Goal: Task Accomplishment & Management: Complete application form

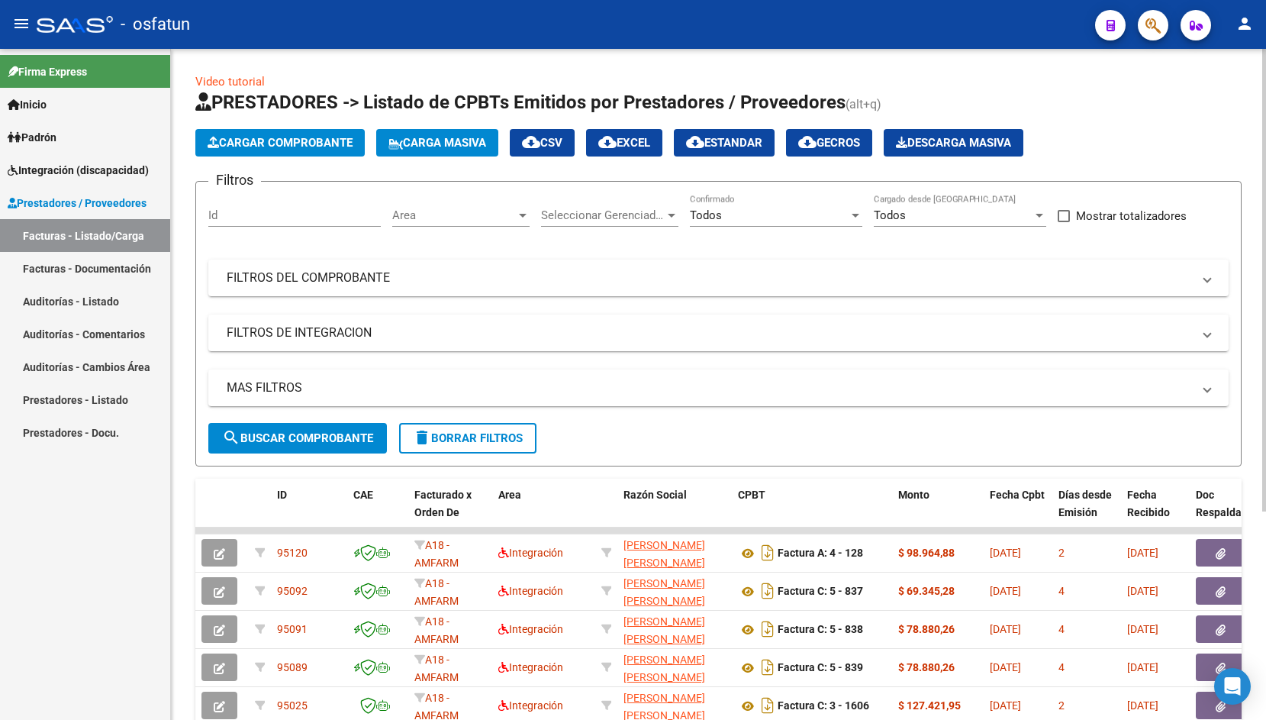
click at [310, 142] on span "Cargar Comprobante" at bounding box center [280, 143] width 145 height 14
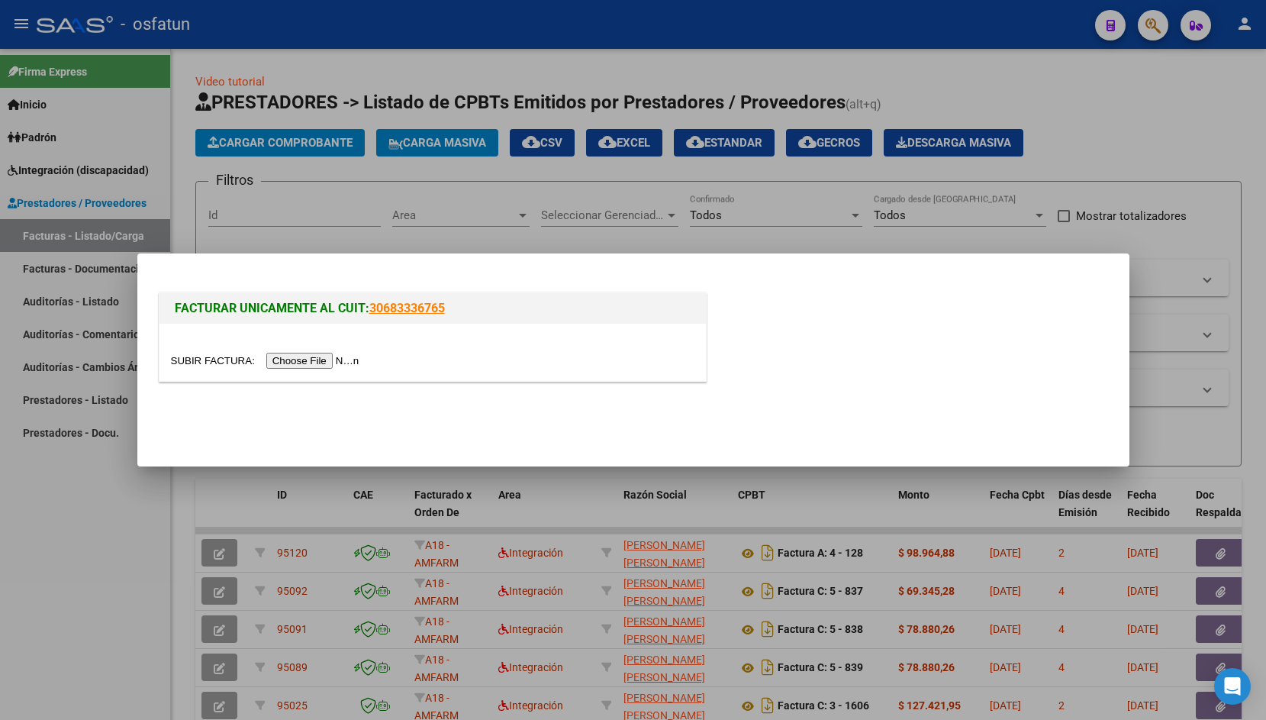
click at [188, 357] on input "file" at bounding box center [267, 361] width 193 height 16
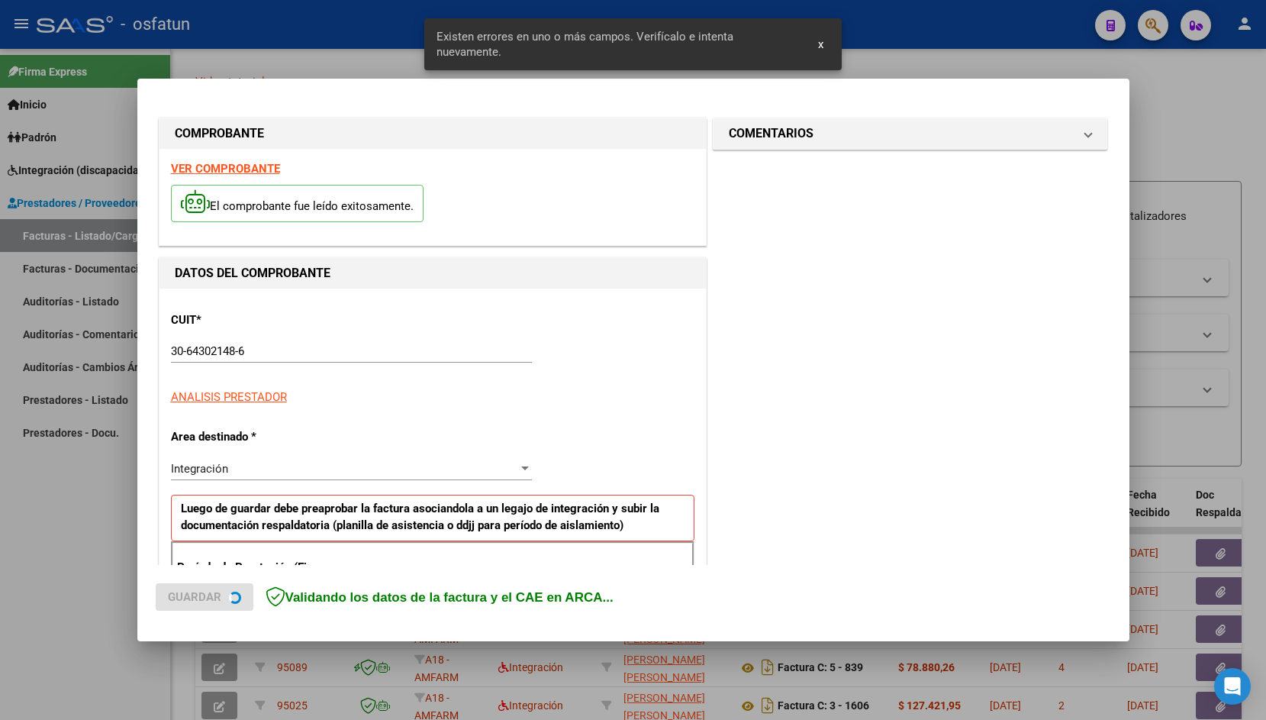
scroll to position [254, 0]
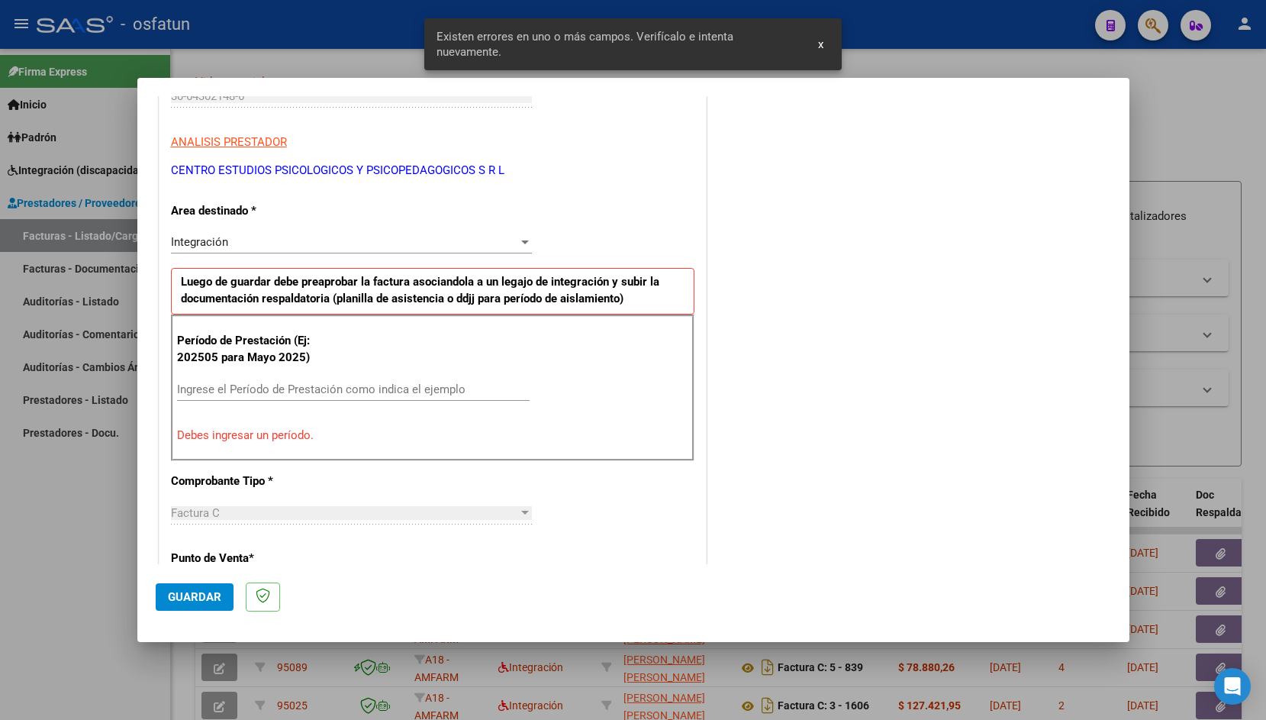
click at [203, 390] on input "Ingrese el Período de Prestación como indica el ejemplo" at bounding box center [353, 389] width 353 height 14
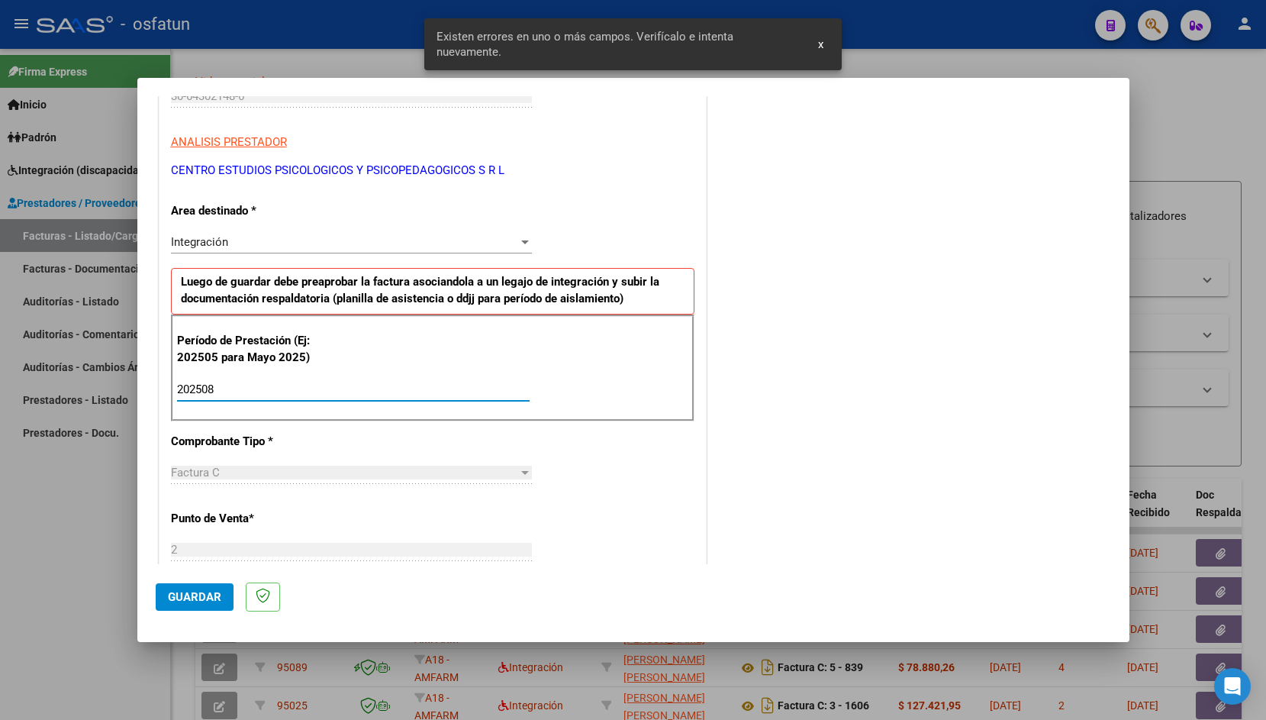
type input "202508"
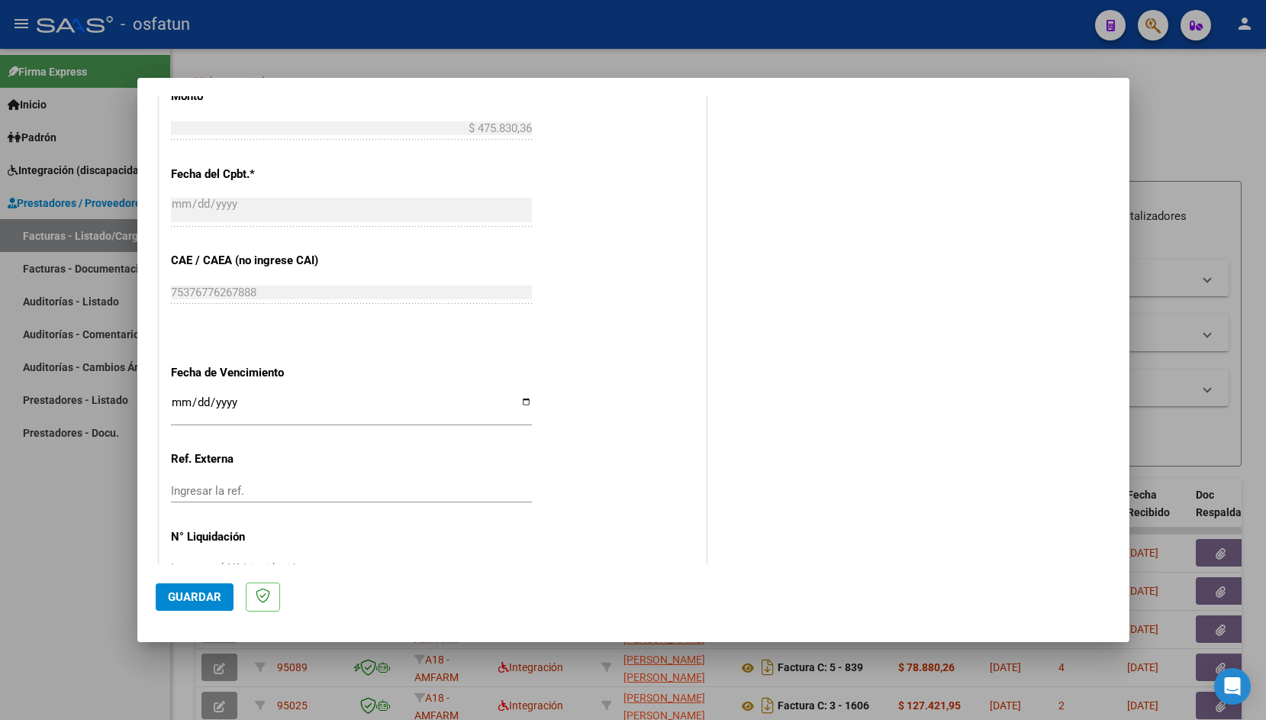
scroll to position [832, 0]
click at [174, 397] on input "Ingresar la fecha" at bounding box center [351, 407] width 361 height 24
type input "[DATE]"
click at [186, 606] on button "Guardar" at bounding box center [195, 596] width 78 height 27
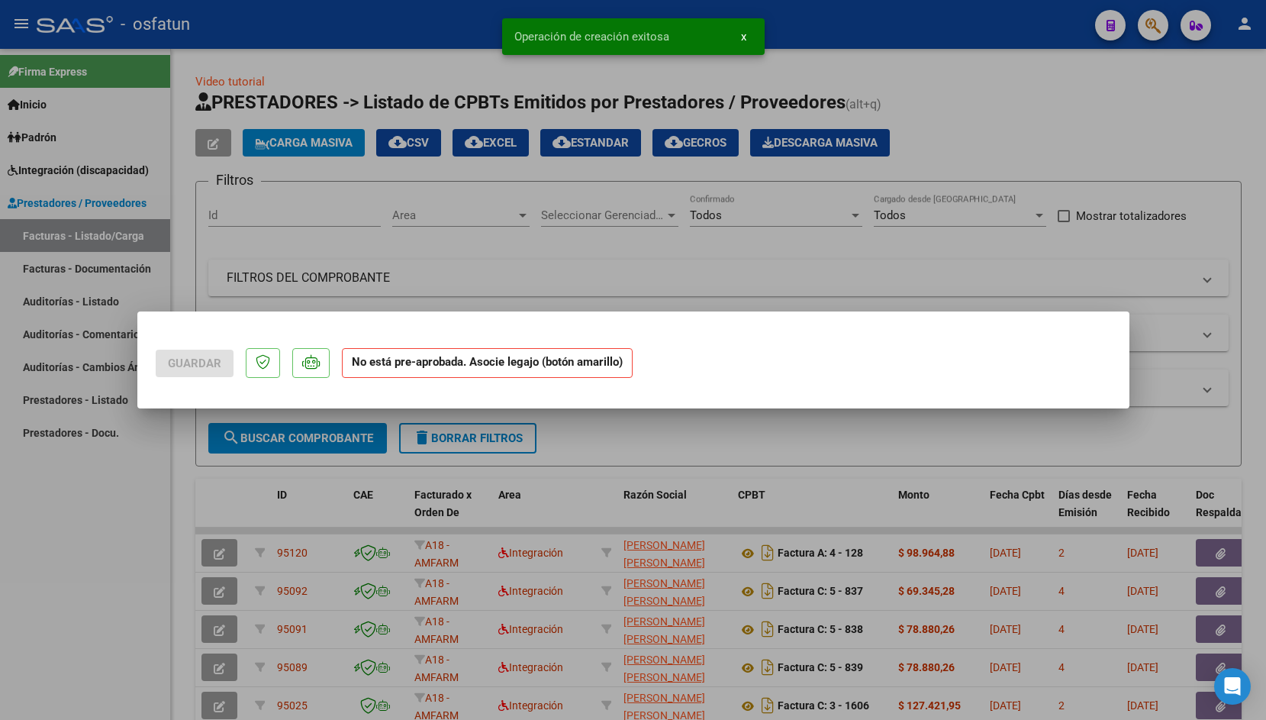
scroll to position [0, 0]
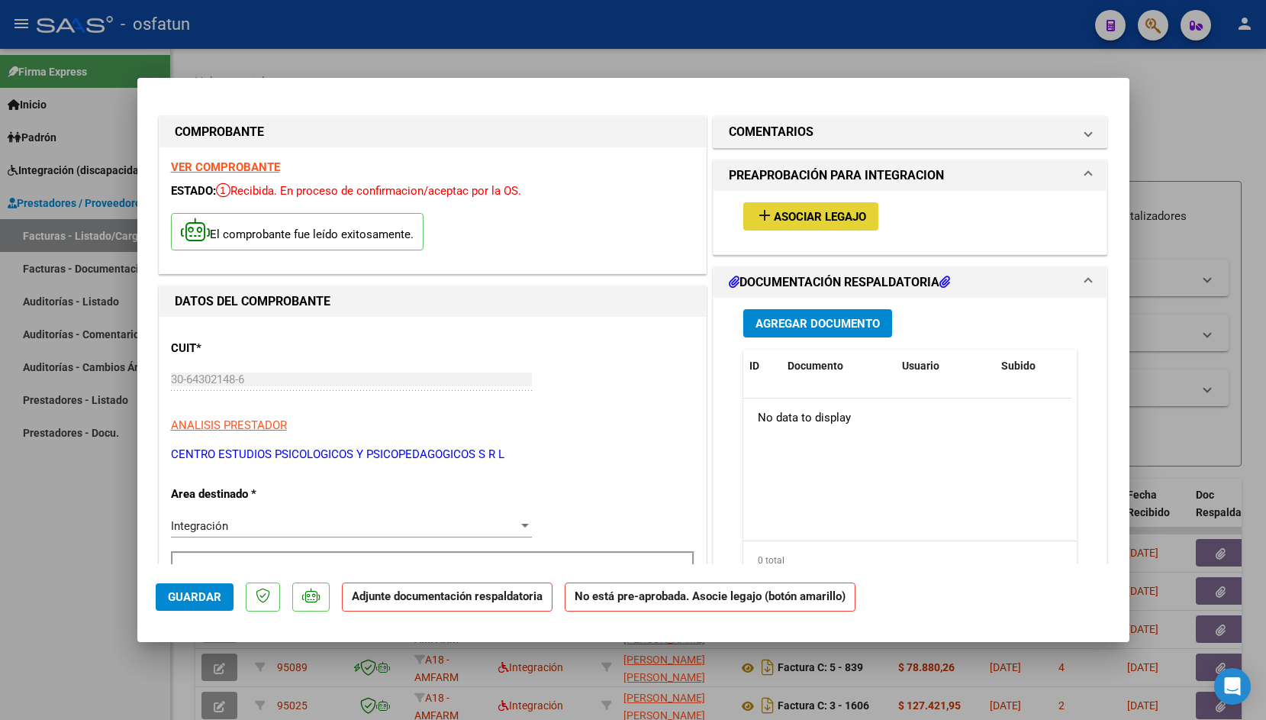
click at [798, 212] on span "Asociar Legajo" at bounding box center [820, 217] width 92 height 14
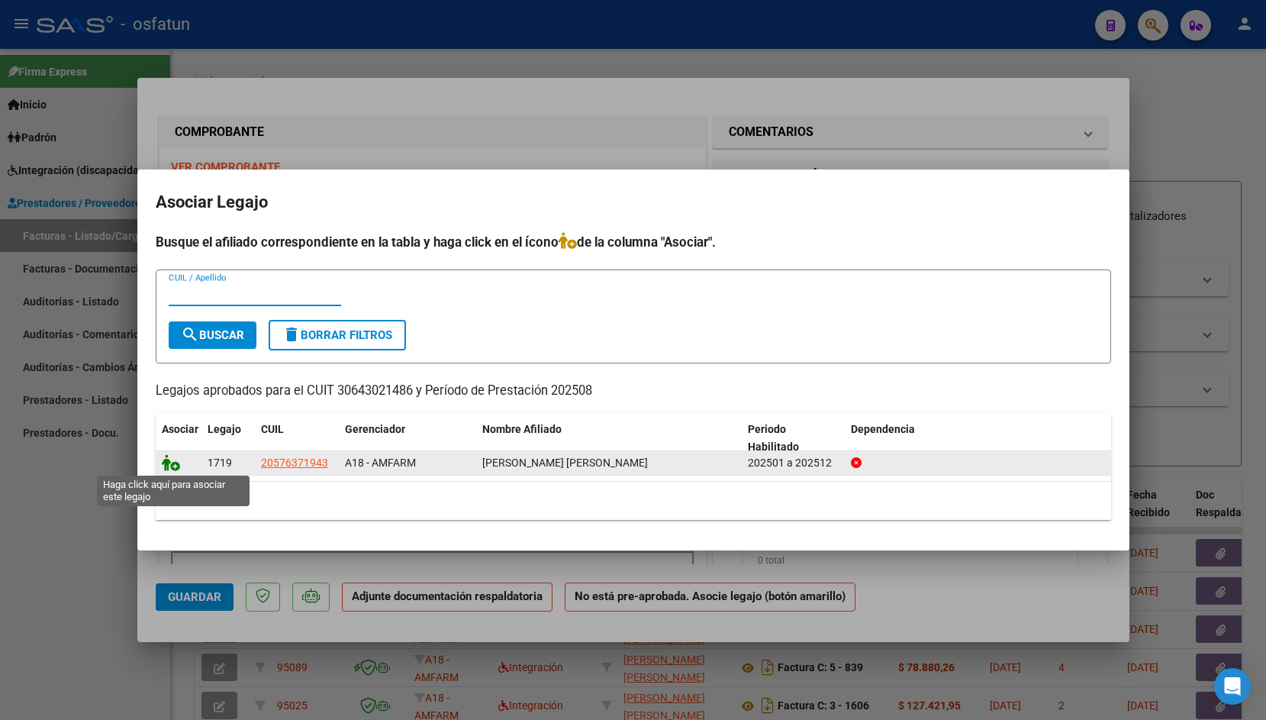
click at [169, 466] on icon at bounding box center [171, 462] width 18 height 17
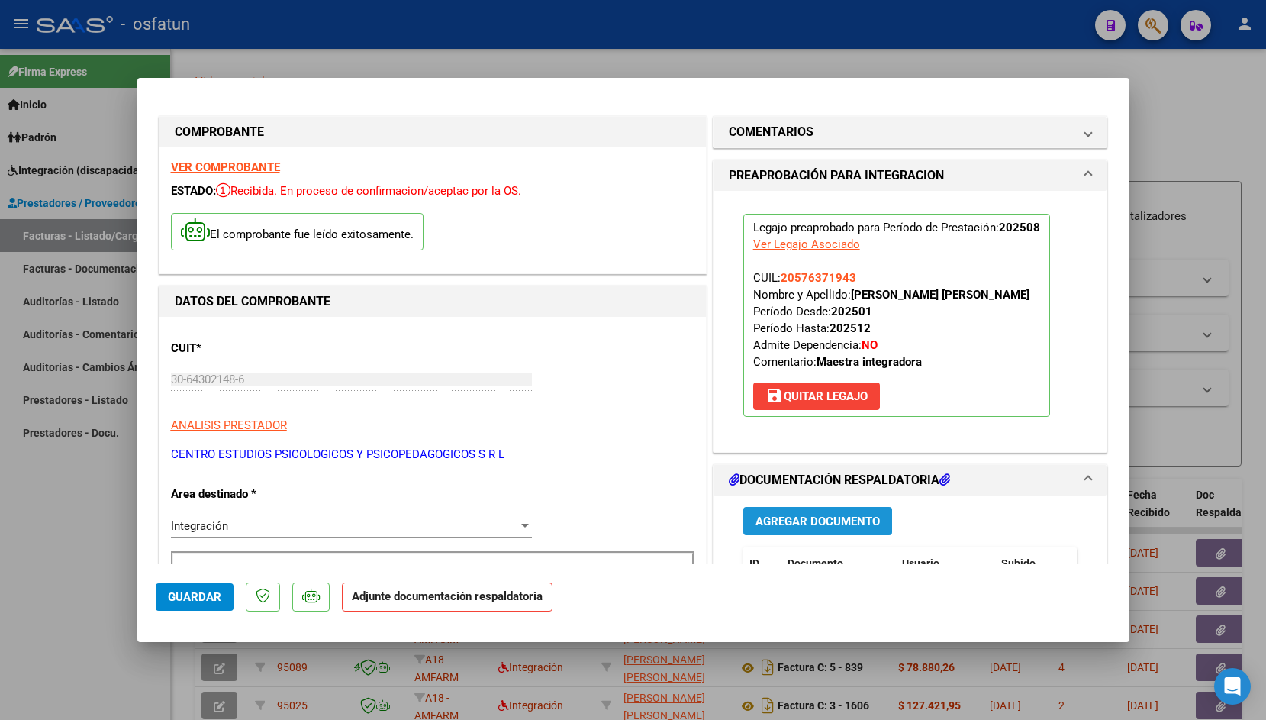
click at [845, 521] on span "Agregar Documento" at bounding box center [817, 521] width 124 height 14
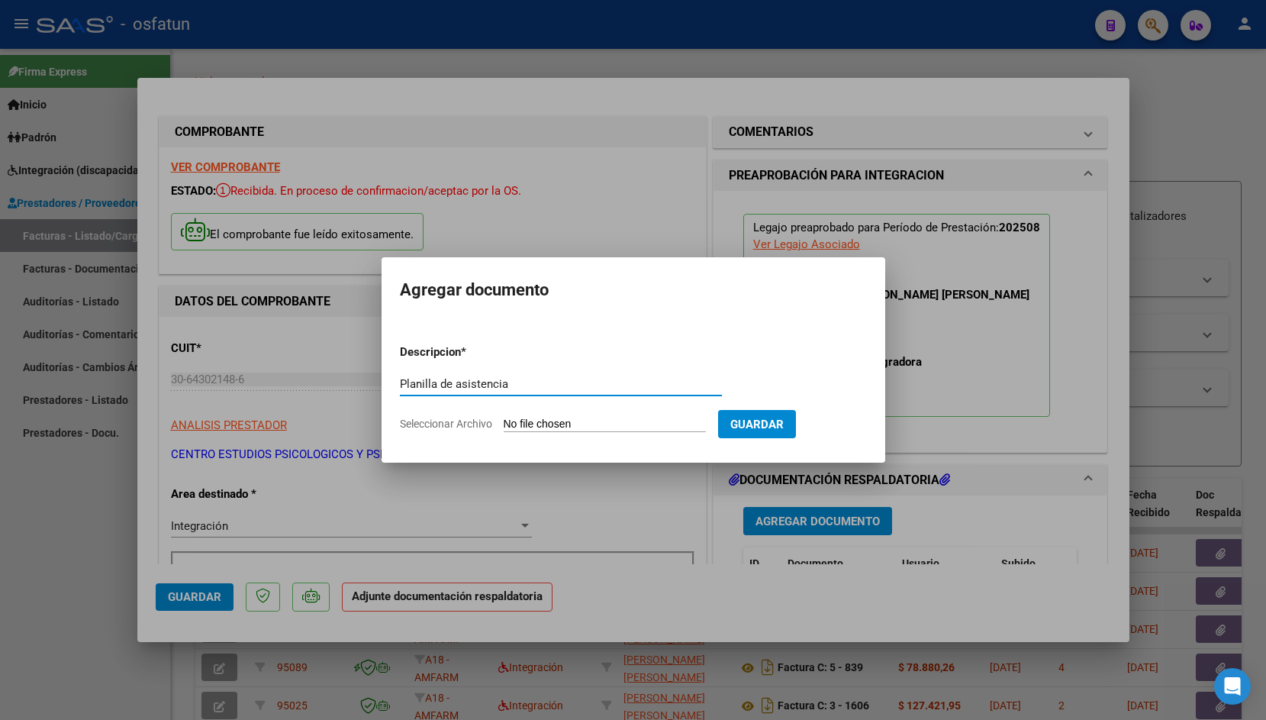
type input "Planilla de asistencia"
click at [549, 424] on input "Seleccionar Archivo" at bounding box center [605, 424] width 202 height 14
type input "C:\fakepath\[PERSON_NAME] 2025.pdf"
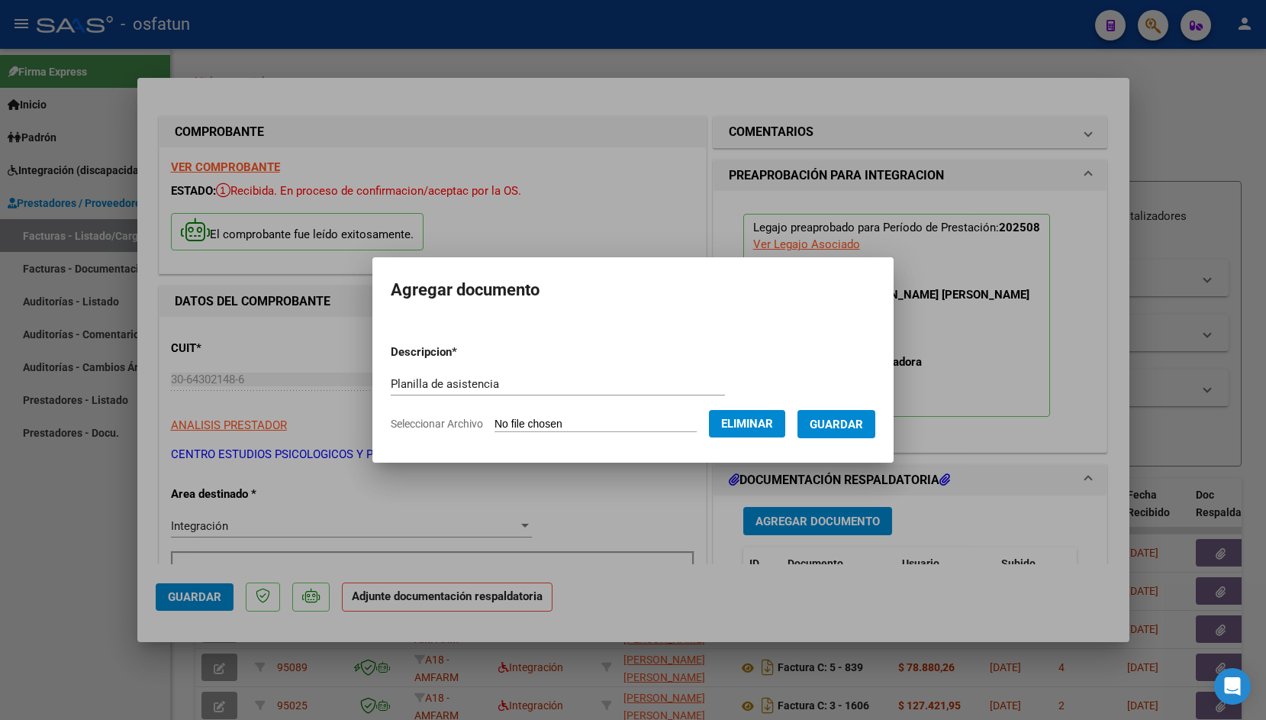
click at [842, 425] on span "Guardar" at bounding box center [836, 424] width 53 height 14
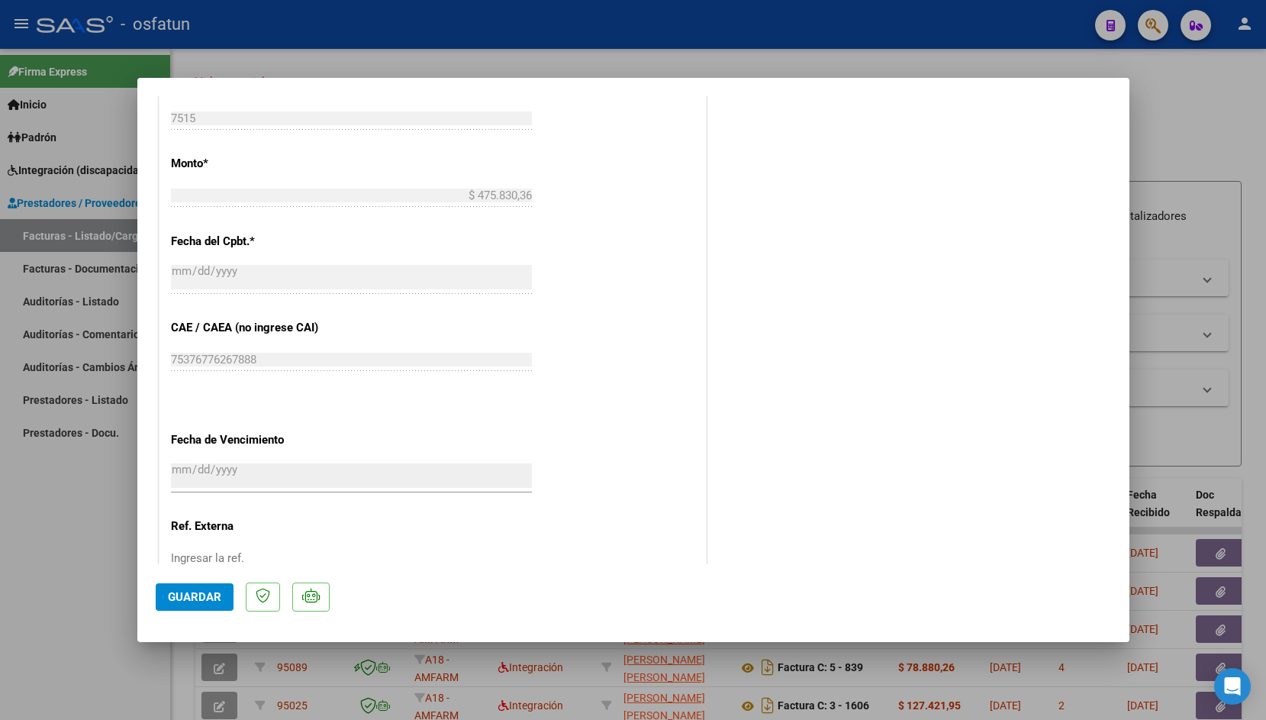
scroll to position [845, 0]
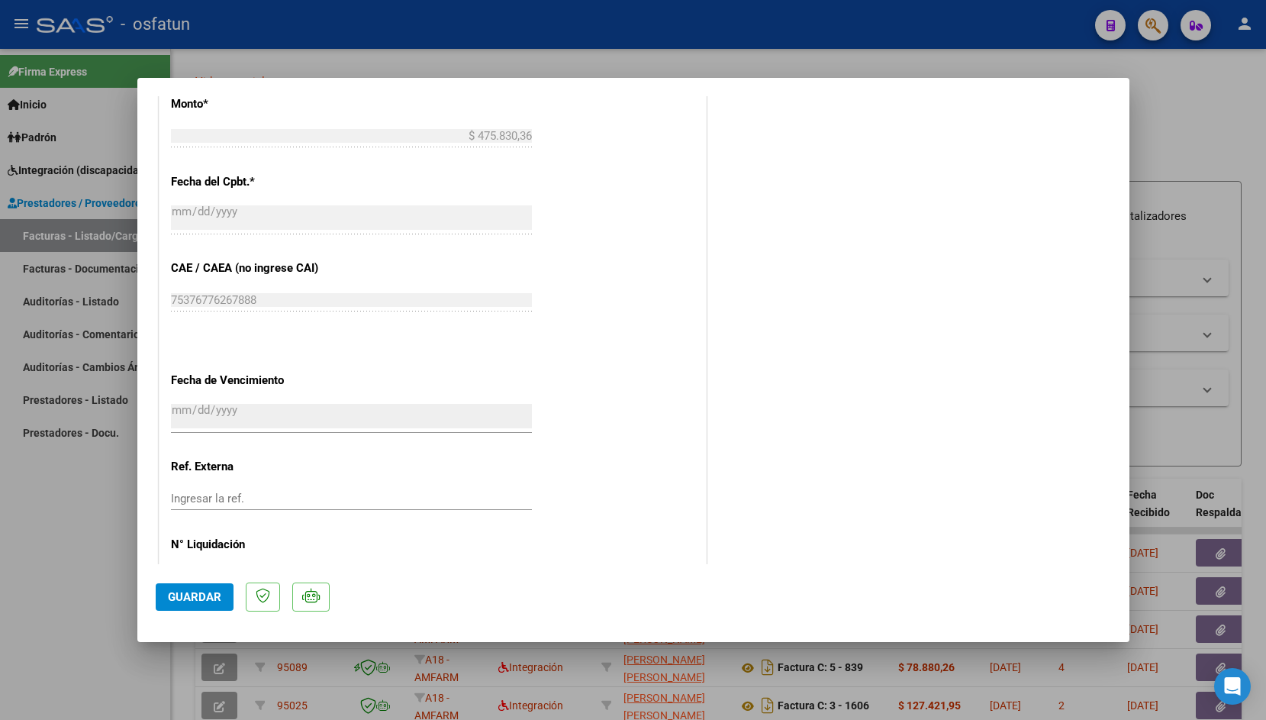
click at [181, 600] on span "Guardar" at bounding box center [194, 597] width 53 height 14
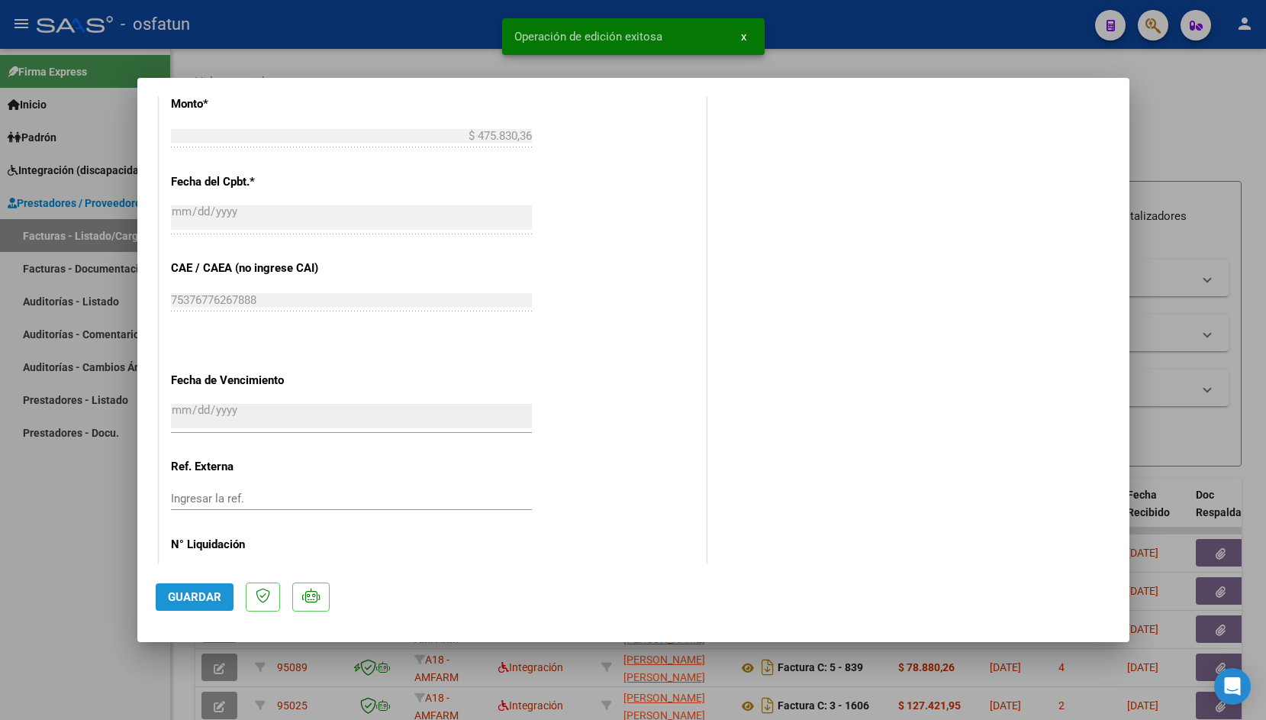
click at [181, 600] on span "Guardar" at bounding box center [194, 597] width 53 height 14
click at [436, 62] on div at bounding box center [633, 360] width 1266 height 720
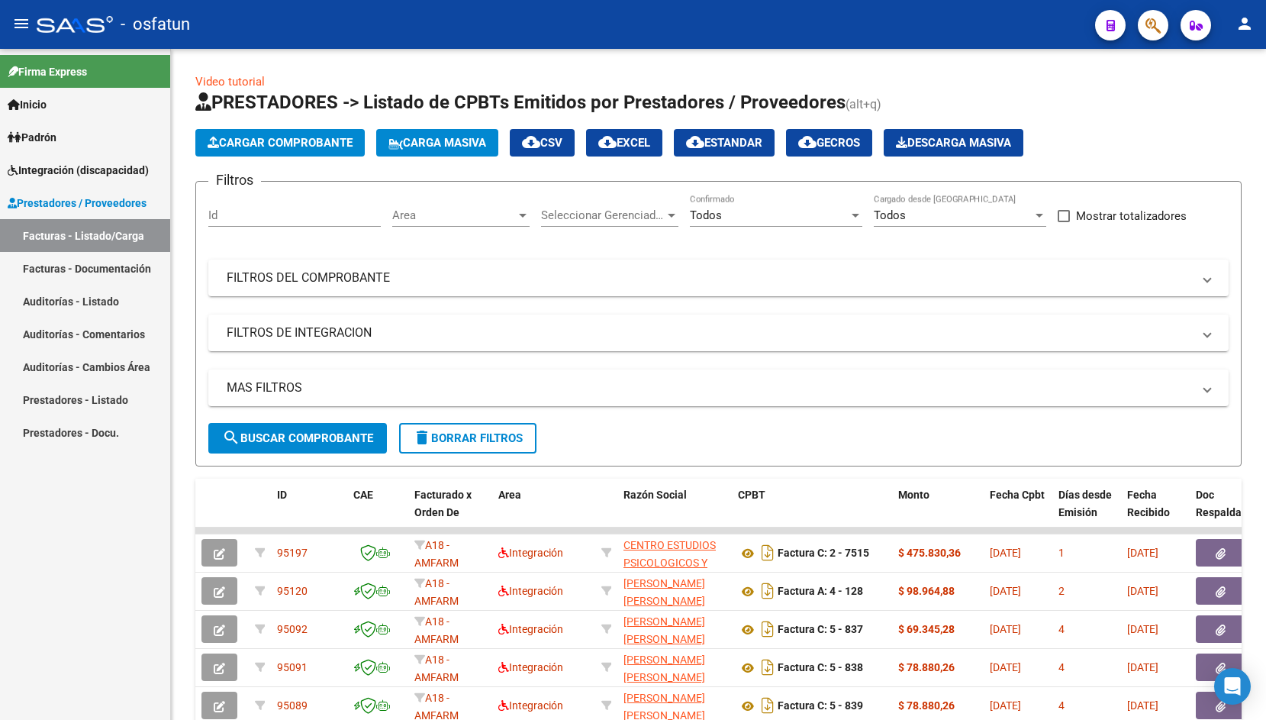
click at [69, 163] on span "Integración (discapacidad)" at bounding box center [78, 170] width 141 height 17
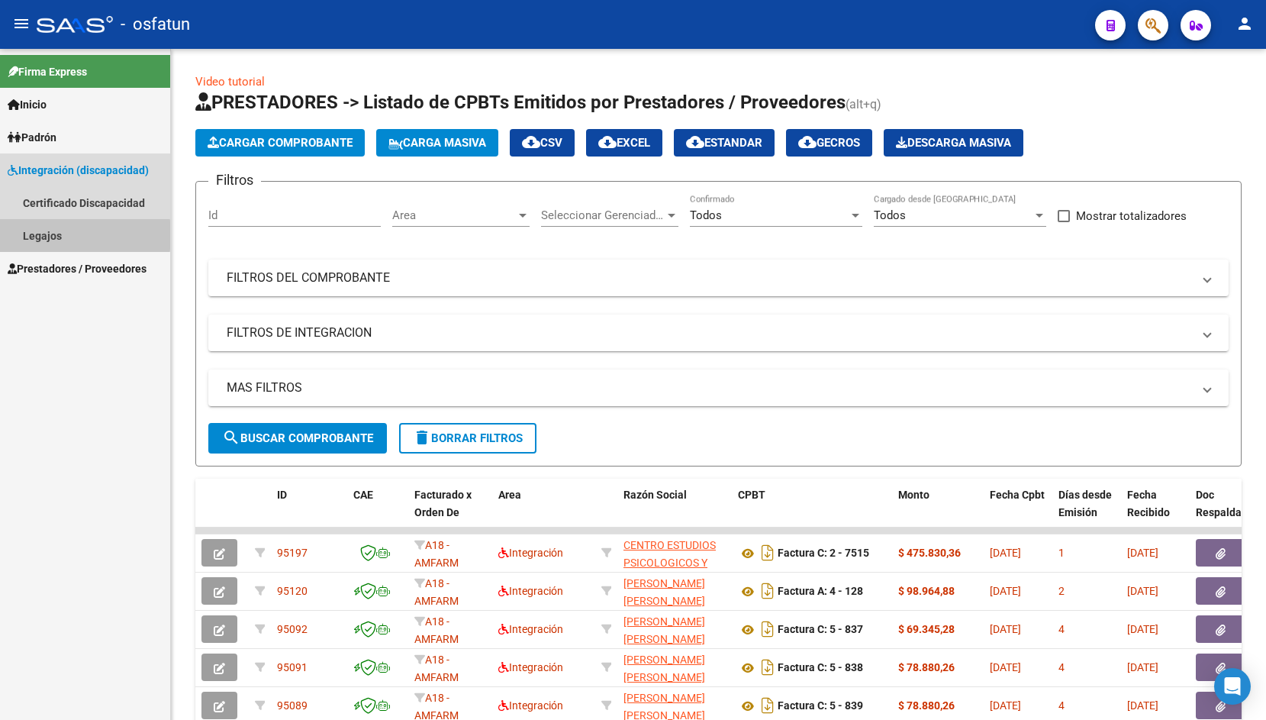
click at [37, 235] on link "Legajos" at bounding box center [85, 235] width 170 height 33
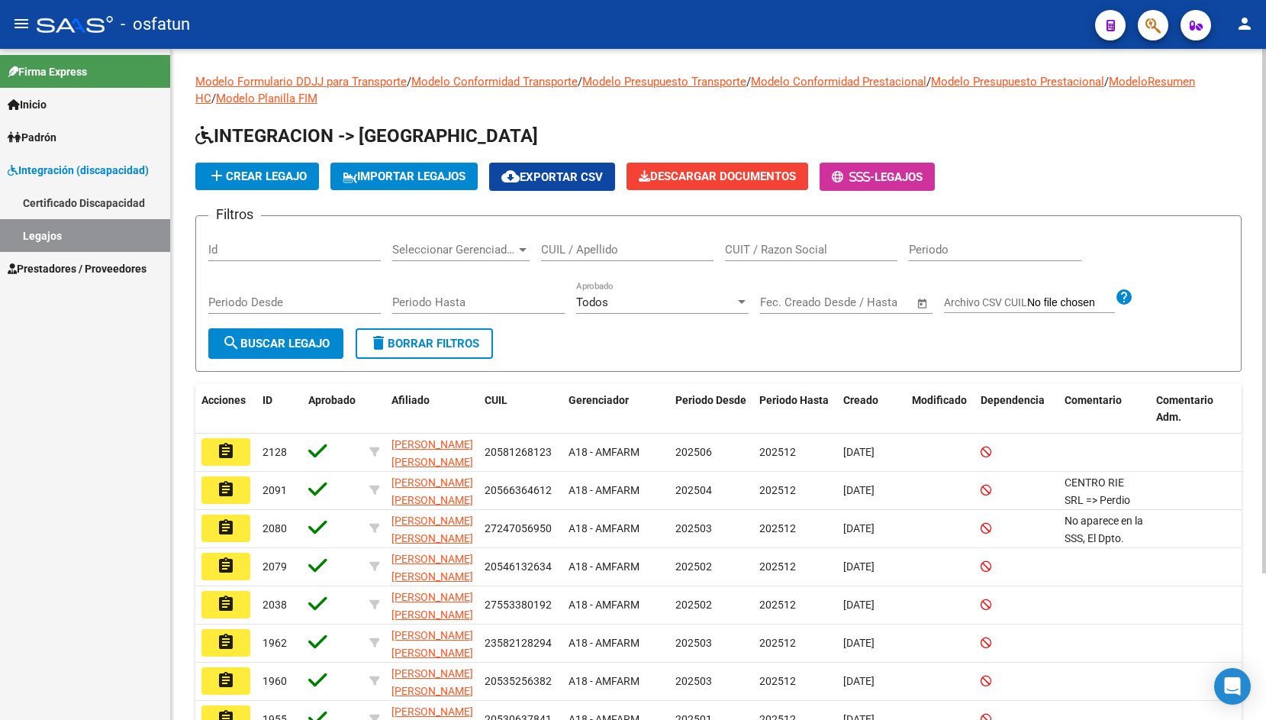
click at [262, 181] on span "add Crear Legajo" at bounding box center [257, 176] width 99 height 14
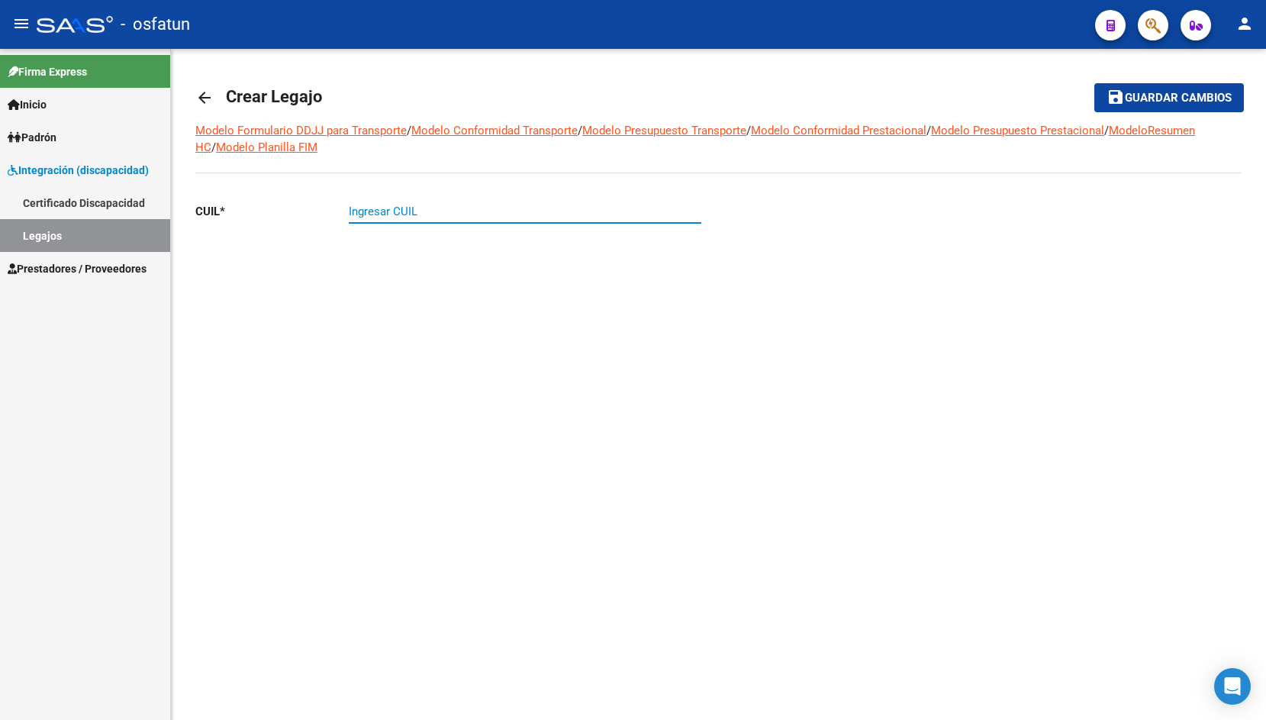
click at [604, 217] on input "Ingresar CUIL" at bounding box center [525, 212] width 353 height 14
click at [203, 102] on mat-icon "arrow_back" at bounding box center [204, 98] width 18 height 18
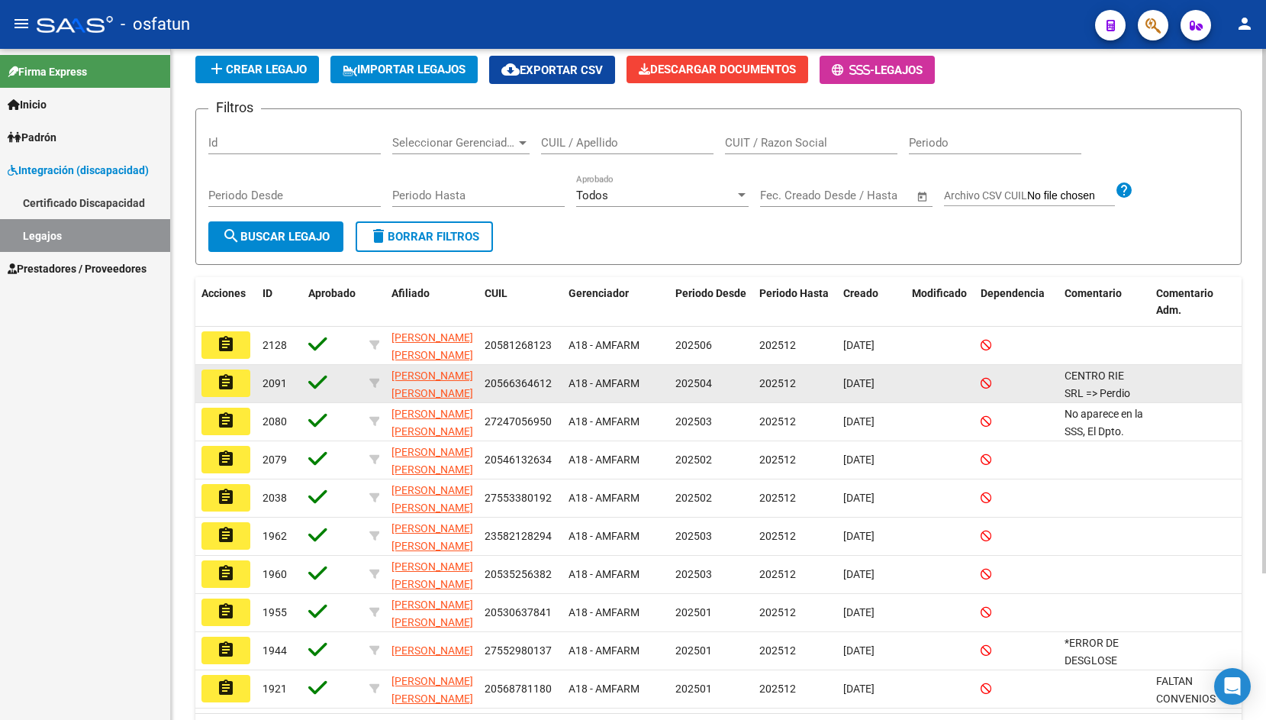
scroll to position [188, 0]
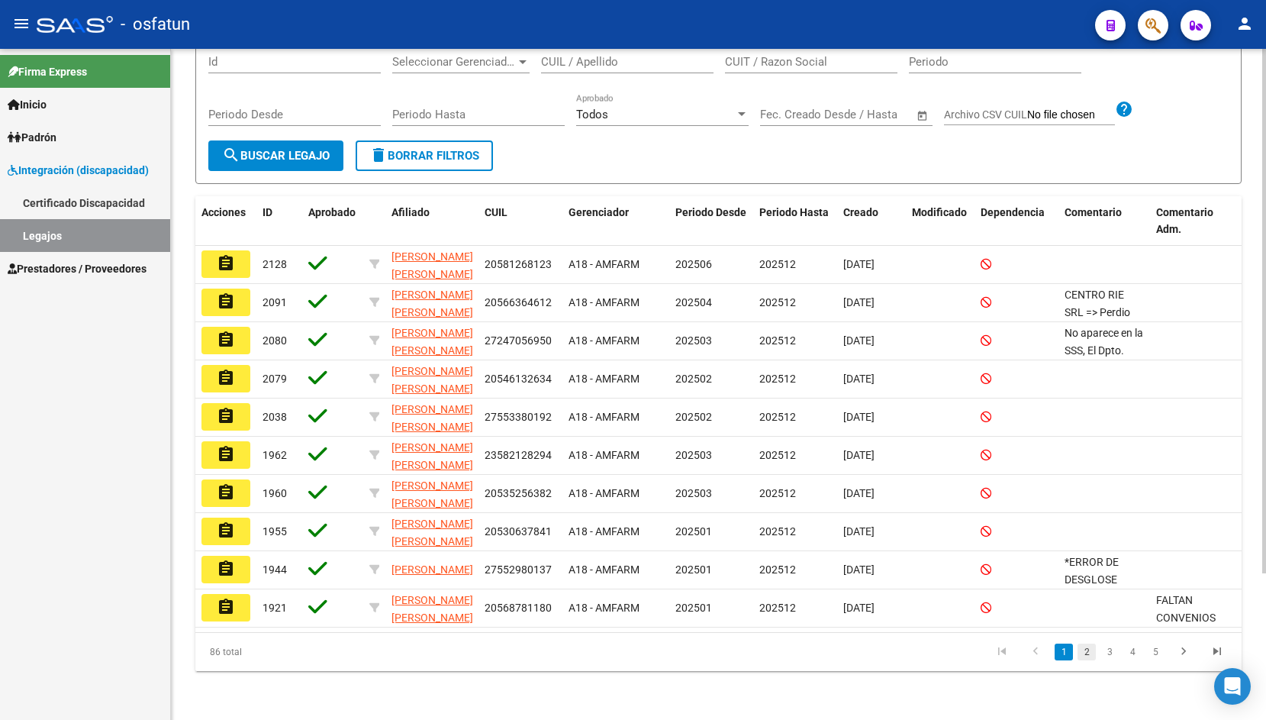
click at [1084, 652] on link "2" at bounding box center [1086, 651] width 18 height 17
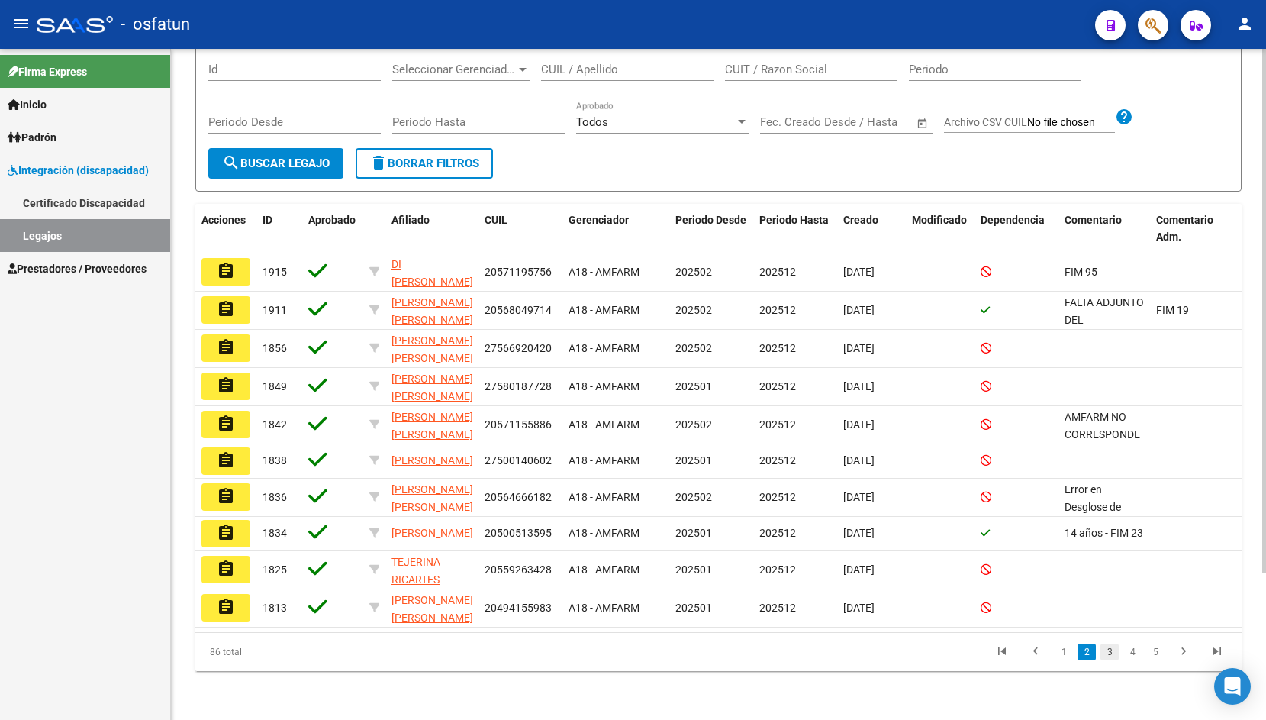
click at [1101, 652] on link "3" at bounding box center [1109, 651] width 18 height 17
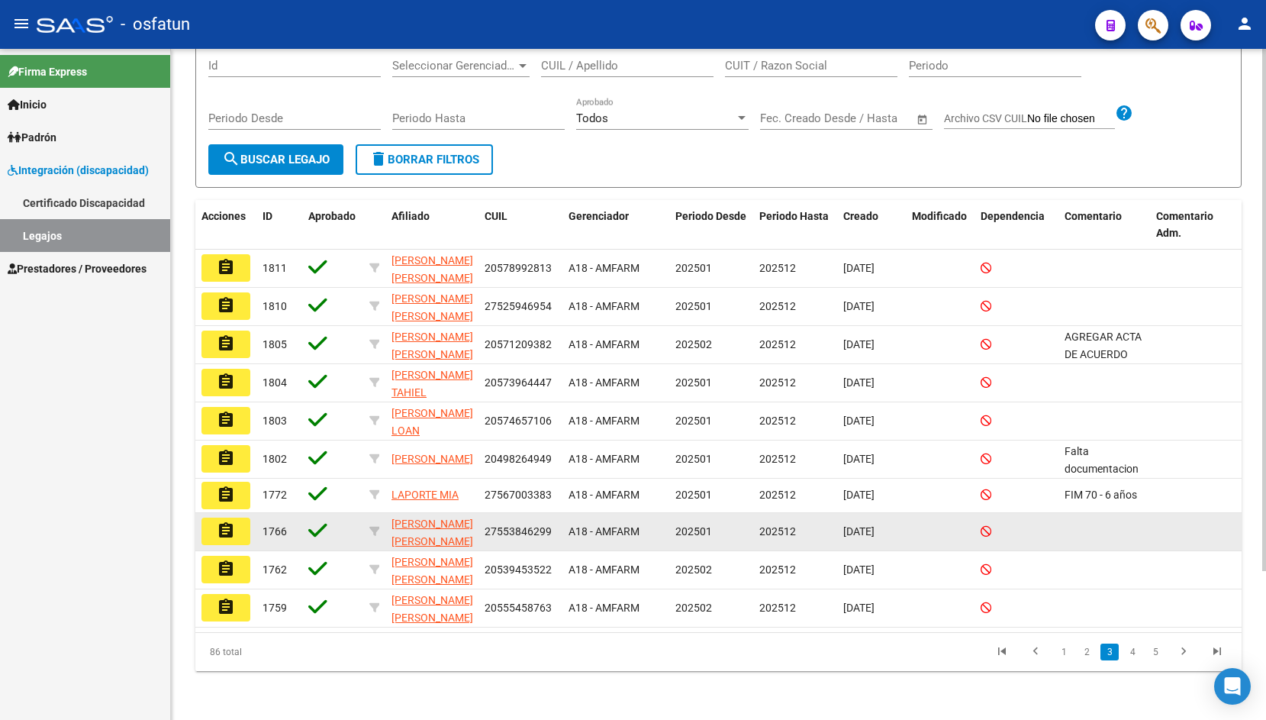
scroll to position [184, 0]
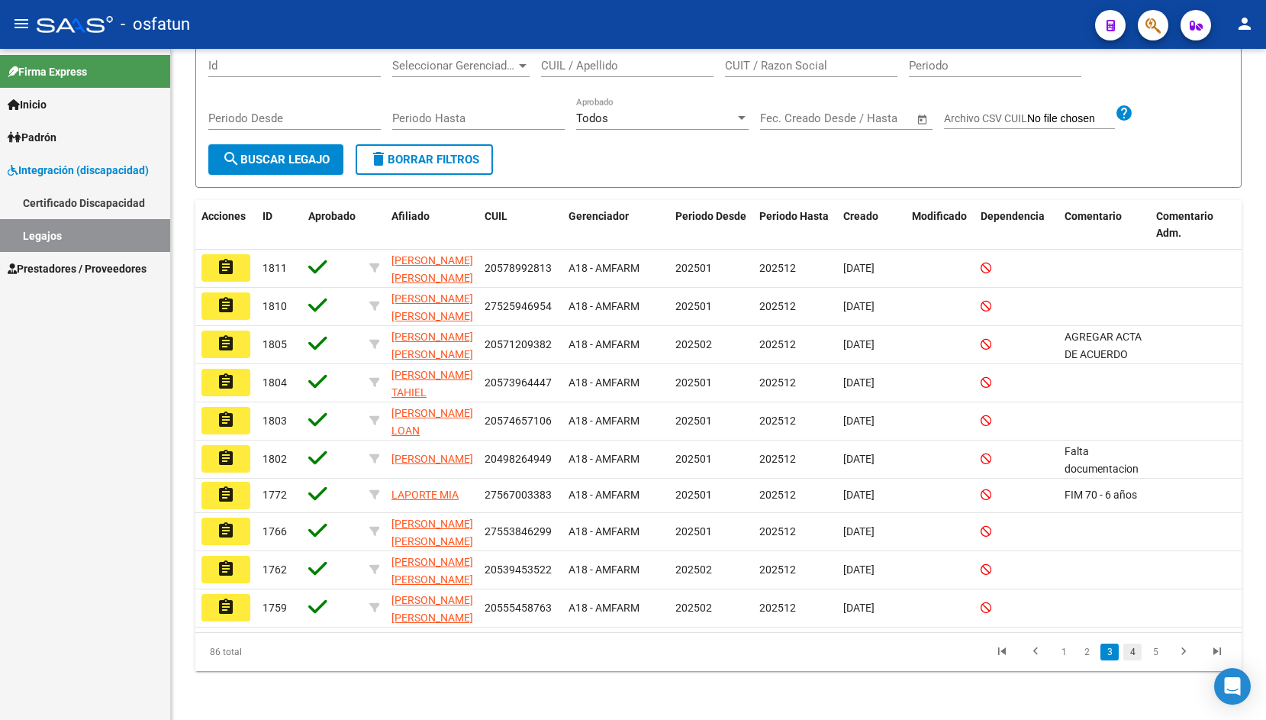
click at [1132, 651] on link "4" at bounding box center [1132, 651] width 18 height 17
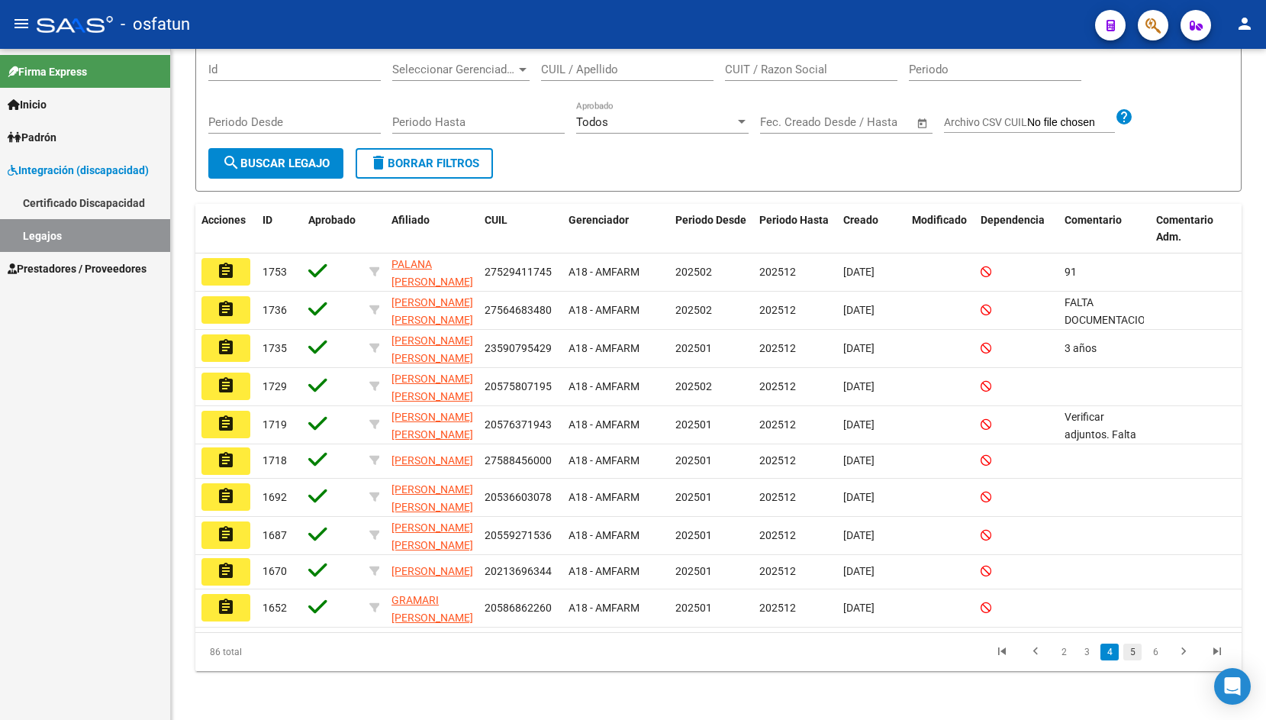
click at [1135, 655] on link "5" at bounding box center [1132, 651] width 18 height 17
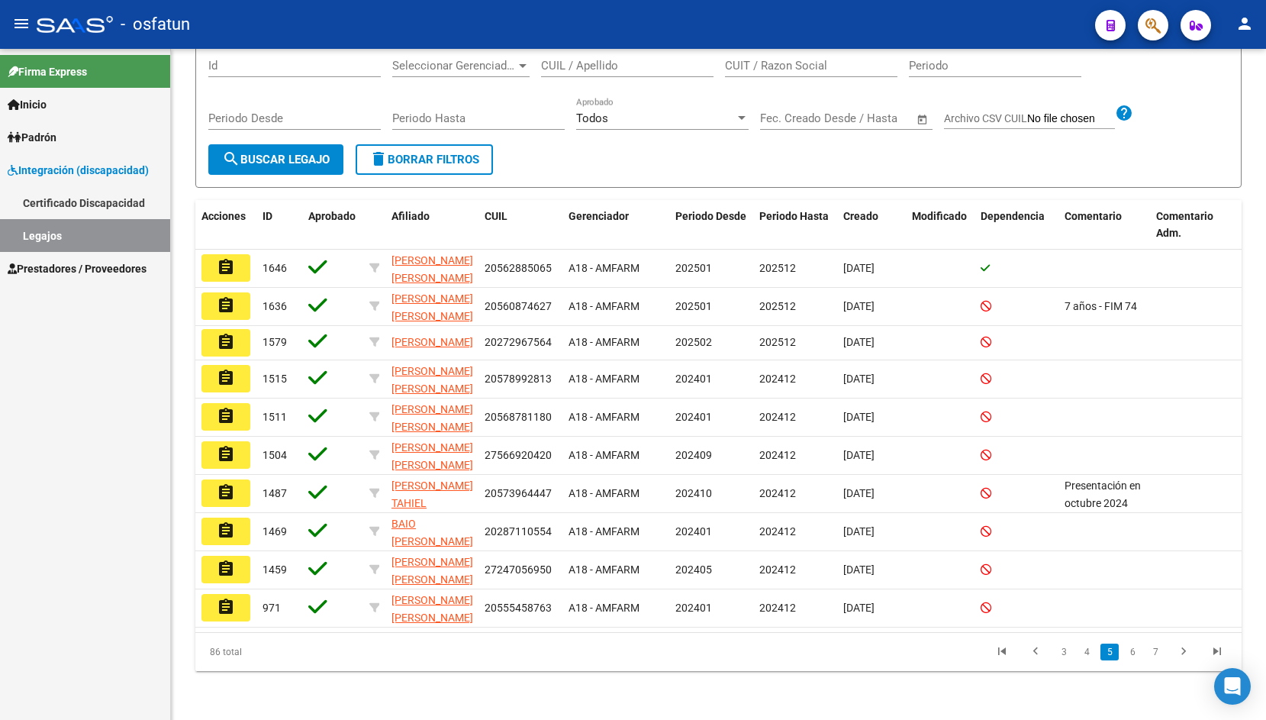
click at [1135, 655] on link "6" at bounding box center [1132, 651] width 18 height 17
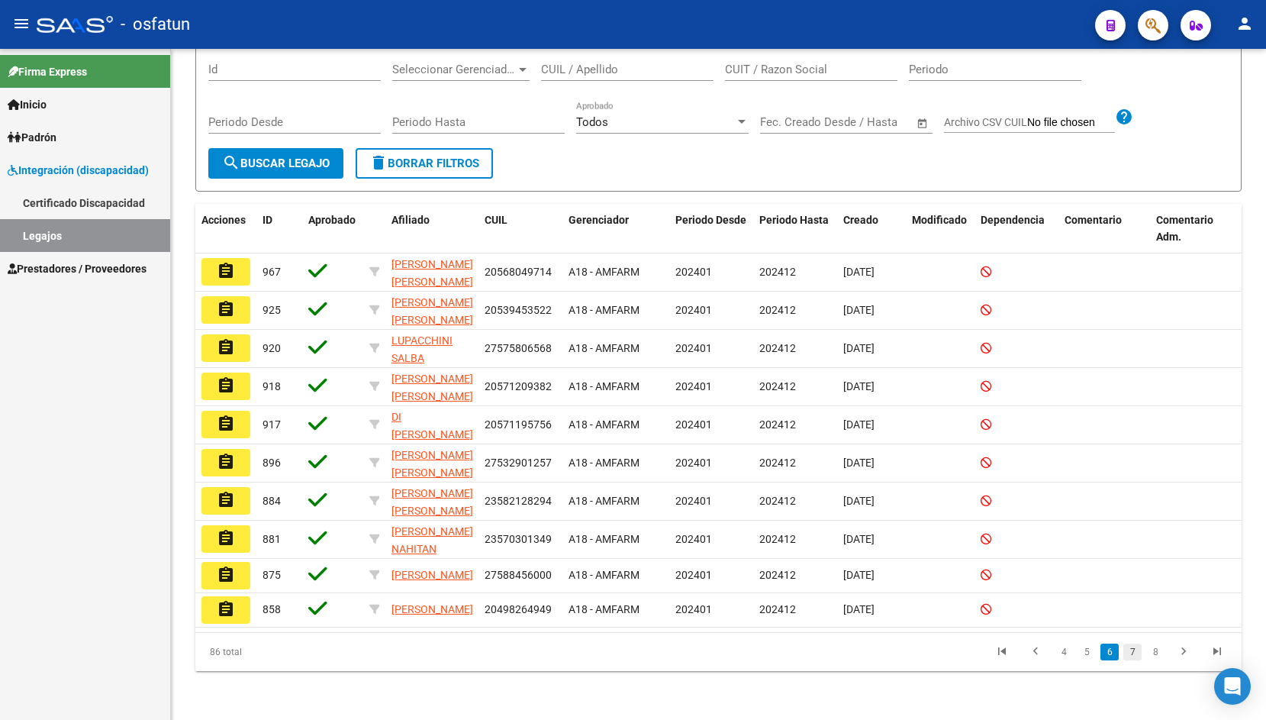
click at [1127, 652] on link "7" at bounding box center [1132, 651] width 18 height 17
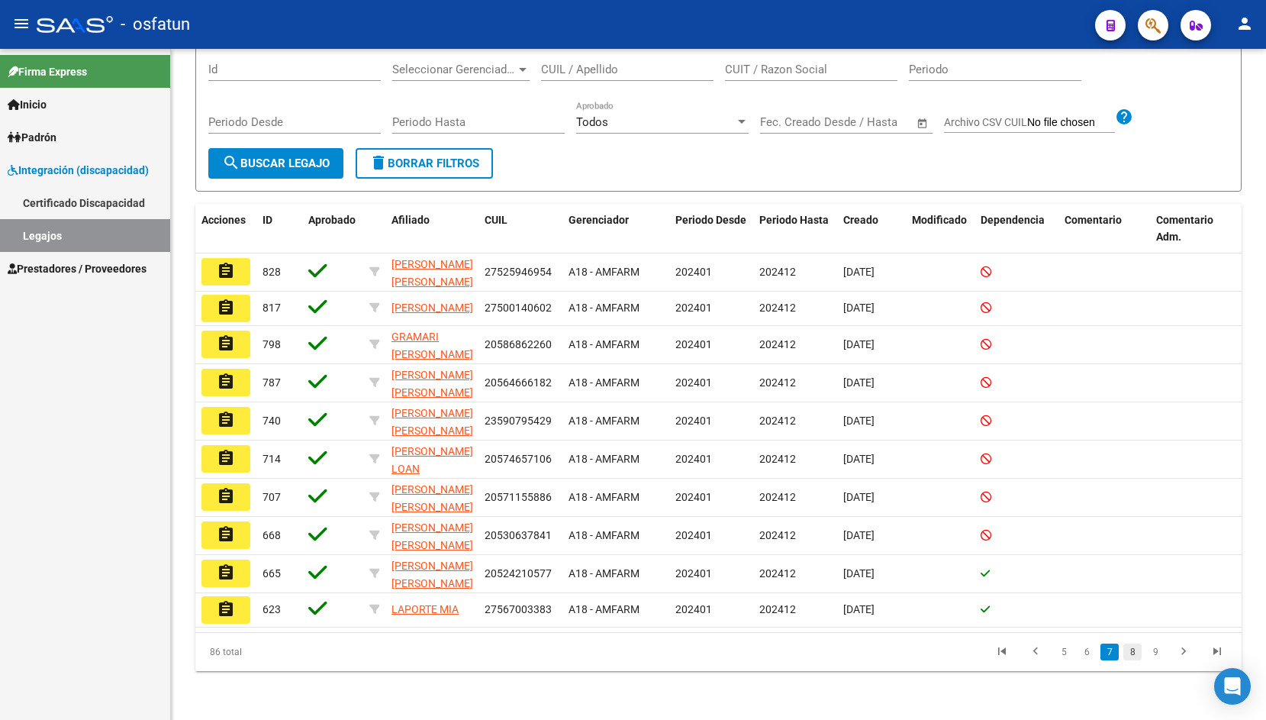
click at [1132, 652] on link "8" at bounding box center [1132, 651] width 18 height 17
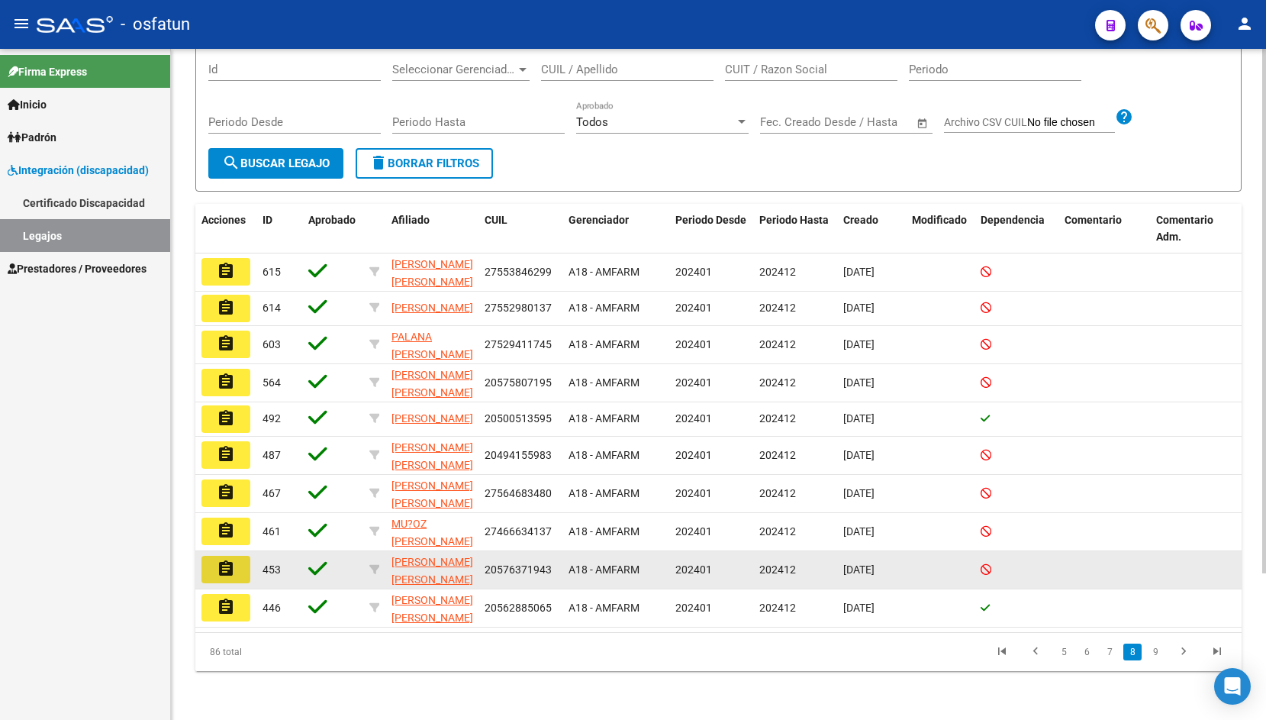
click at [232, 569] on mat-icon "assignment" at bounding box center [226, 568] width 18 height 18
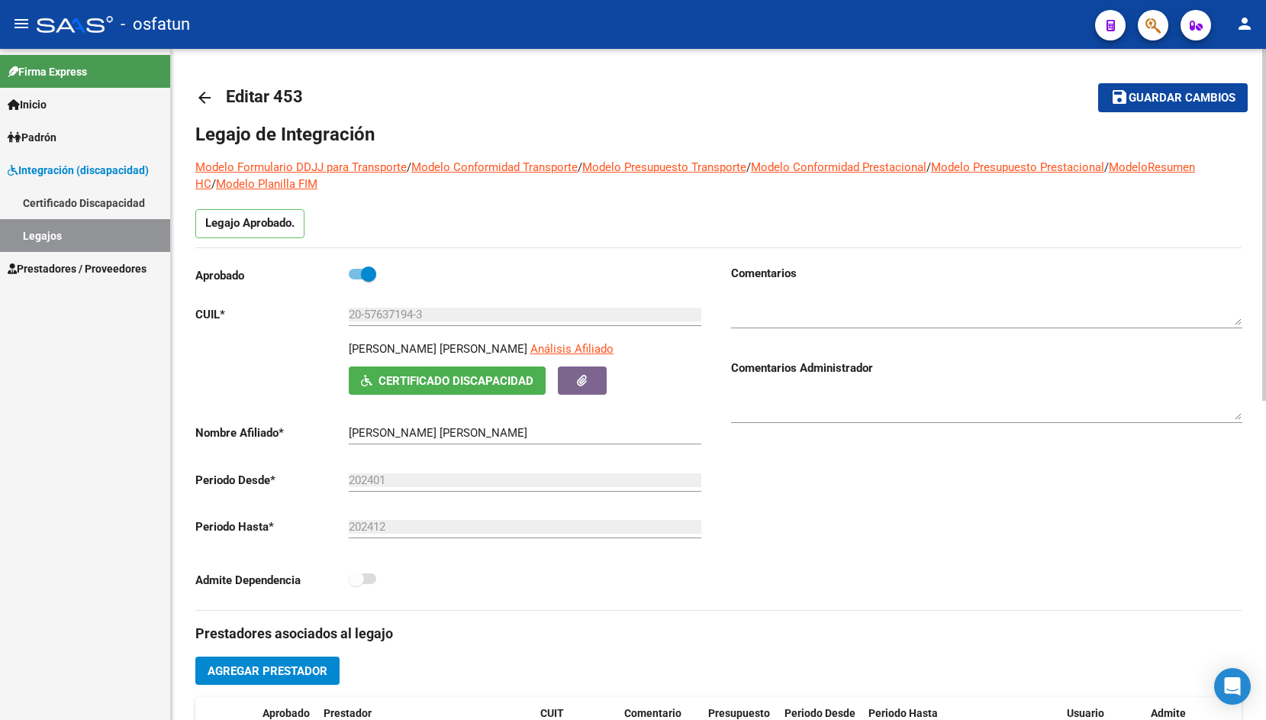
type input "[PERSON_NAME] [PERSON_NAME]"
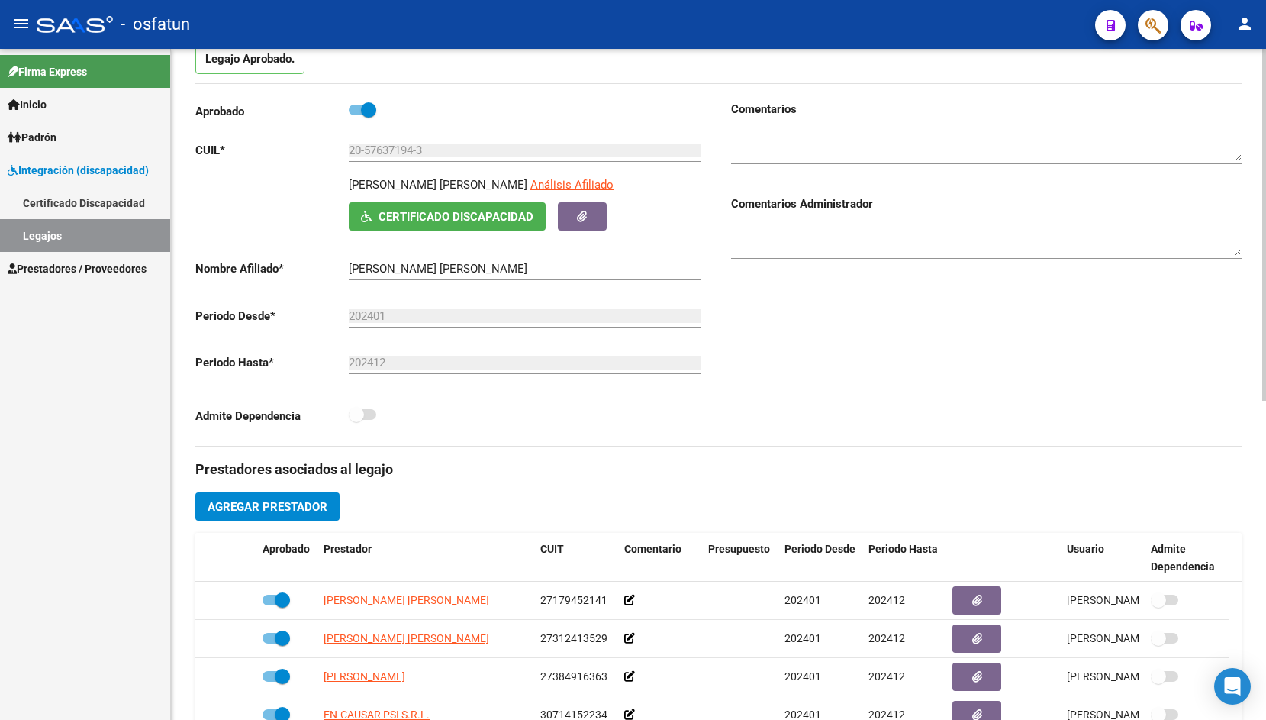
scroll to position [108, 0]
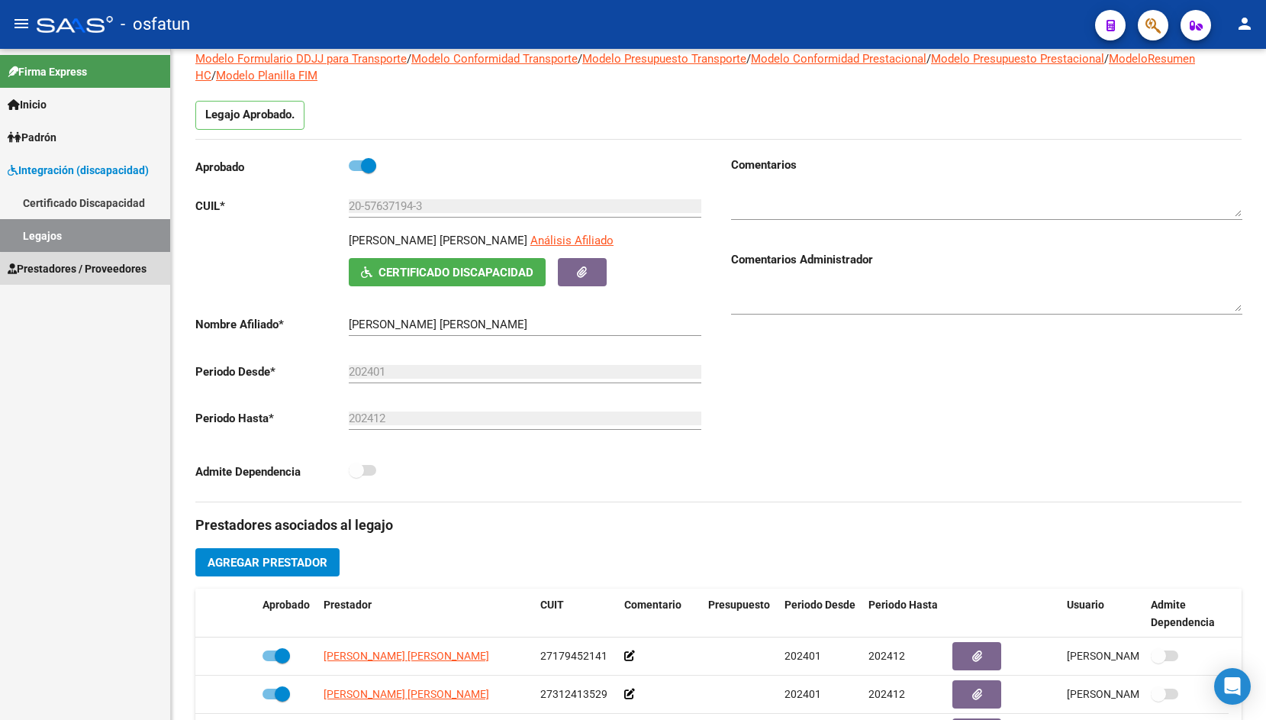
click at [86, 275] on span "Prestadores / Proveedores" at bounding box center [77, 268] width 139 height 17
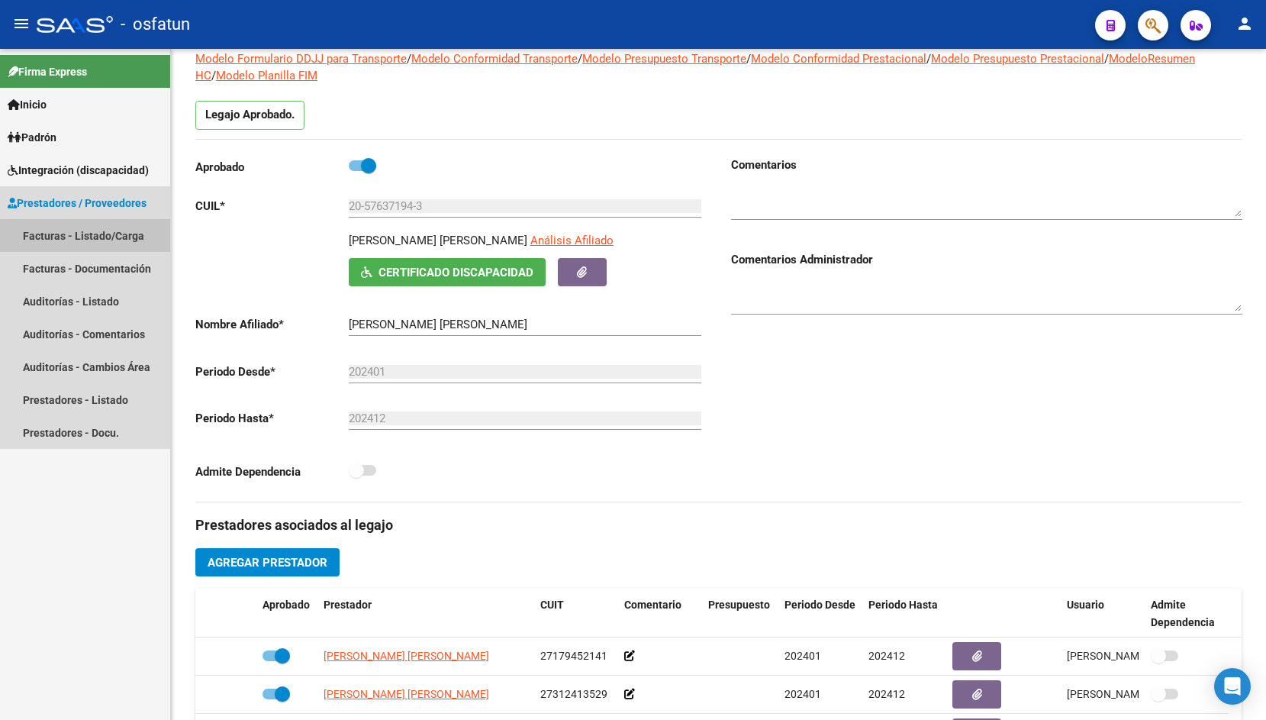
click at [129, 239] on link "Facturas - Listado/Carga" at bounding box center [85, 235] width 170 height 33
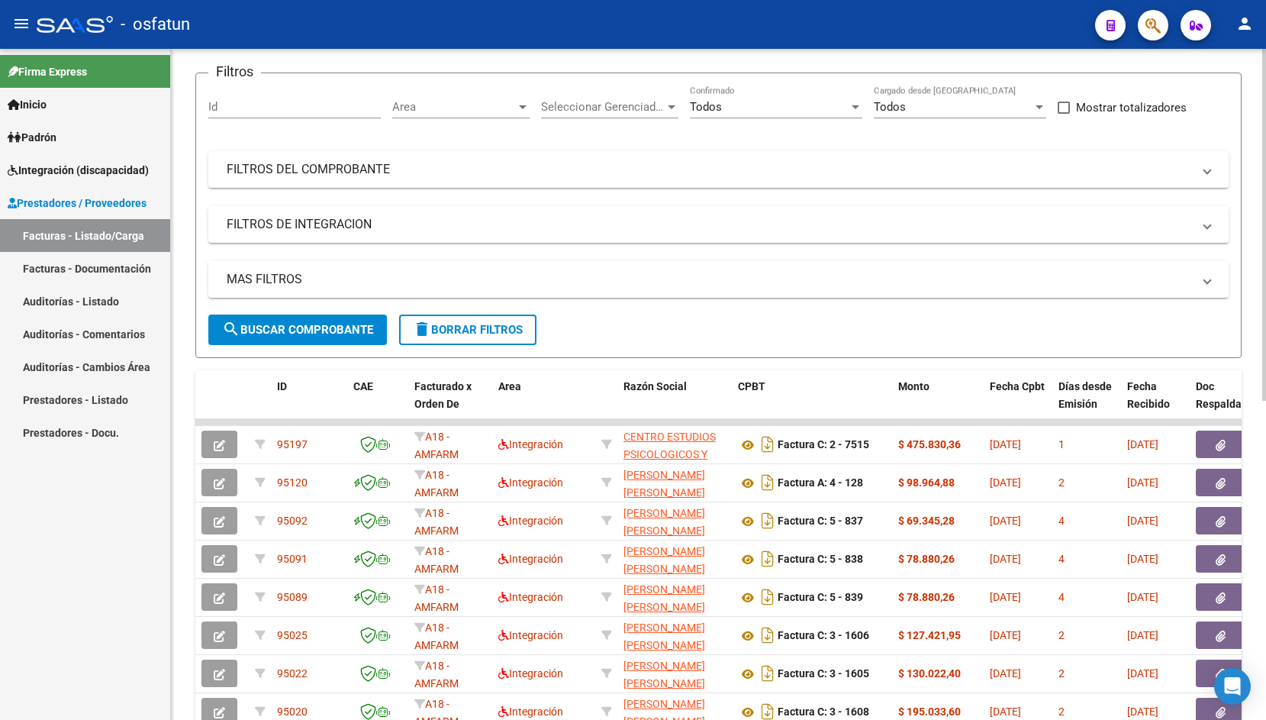
click at [303, 41] on span "Cargar Comprobante" at bounding box center [280, 34] width 145 height 14
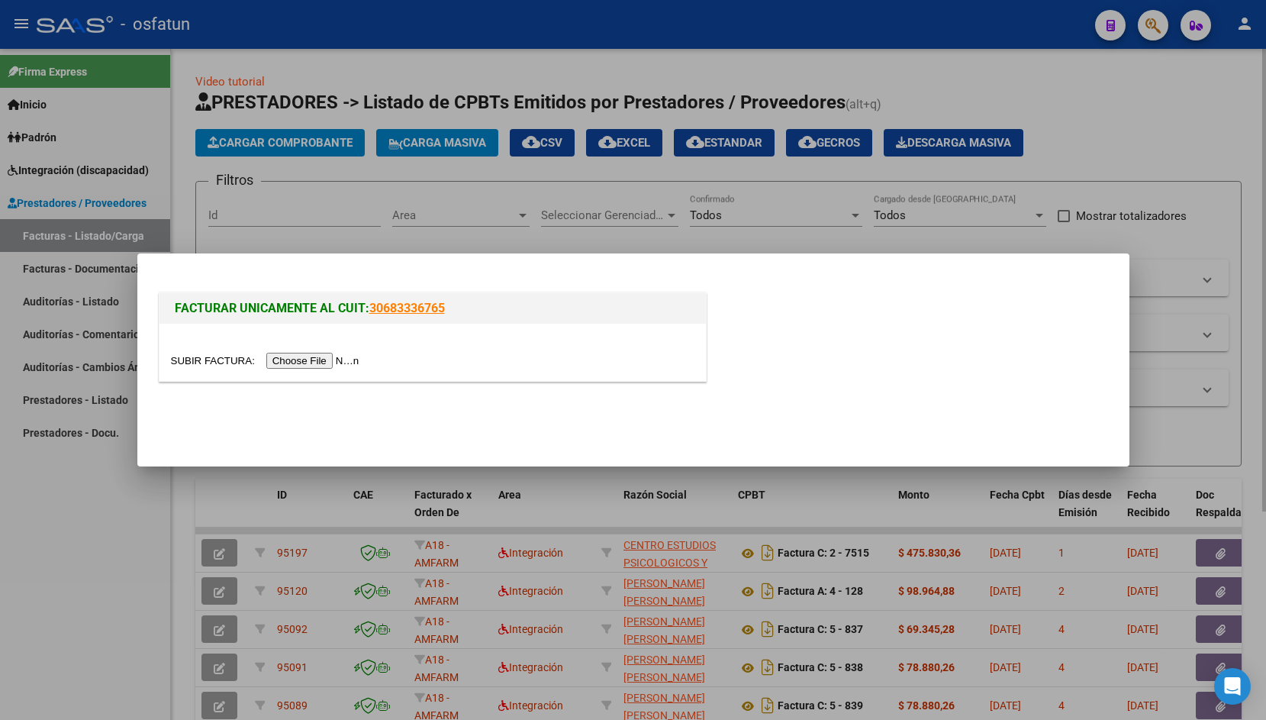
scroll to position [1, 0]
click at [176, 366] on input "file" at bounding box center [267, 361] width 193 height 16
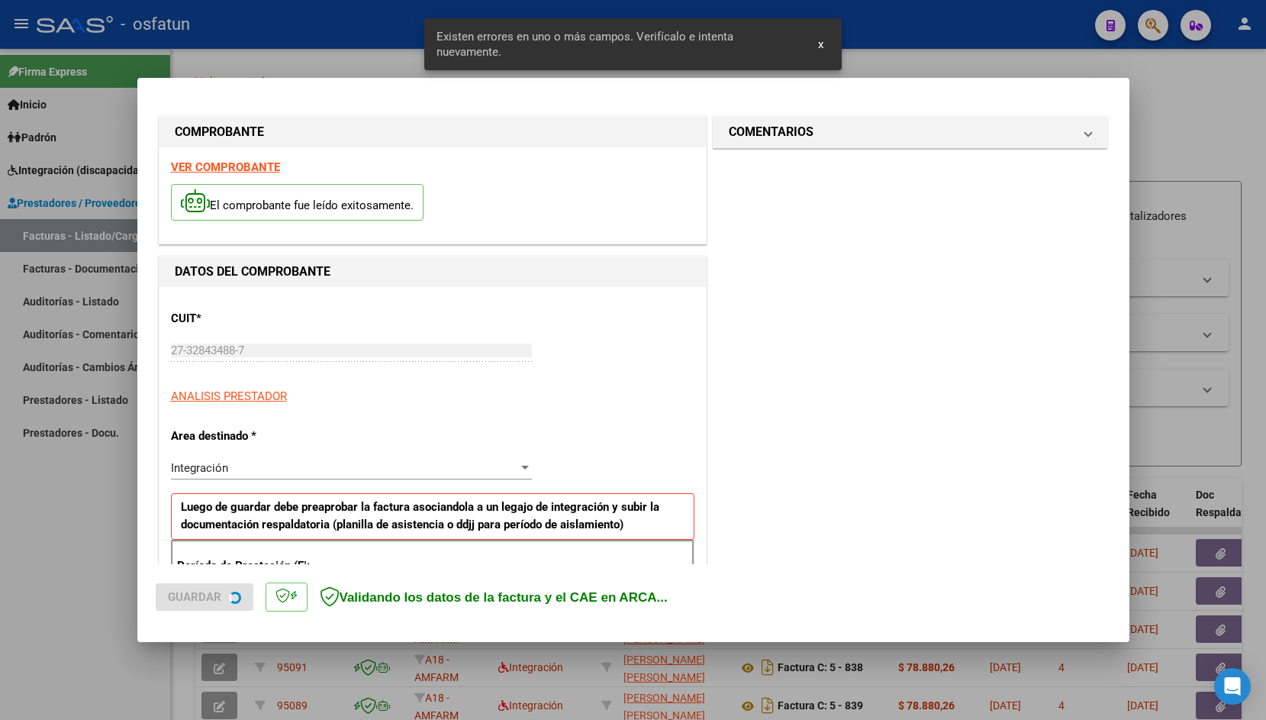
scroll to position [254, 0]
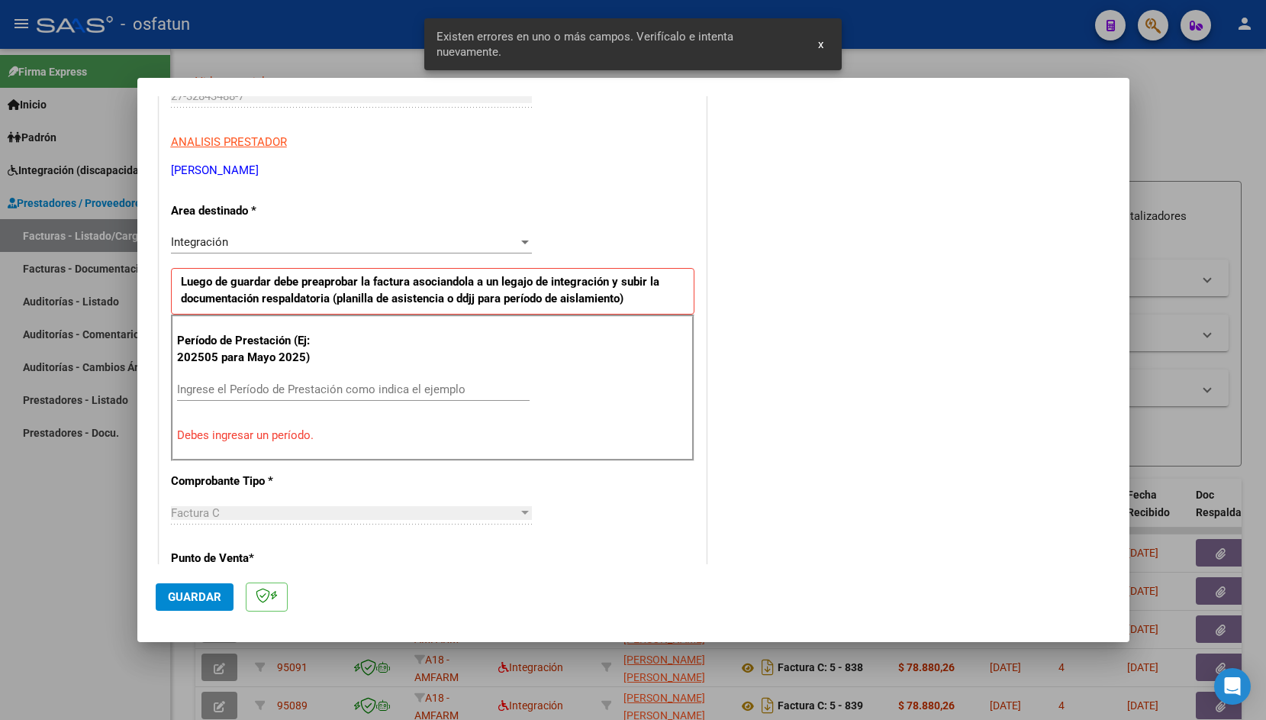
click at [275, 387] on input "Ingrese el Período de Prestación como indica el ejemplo" at bounding box center [353, 389] width 353 height 14
type input "2"
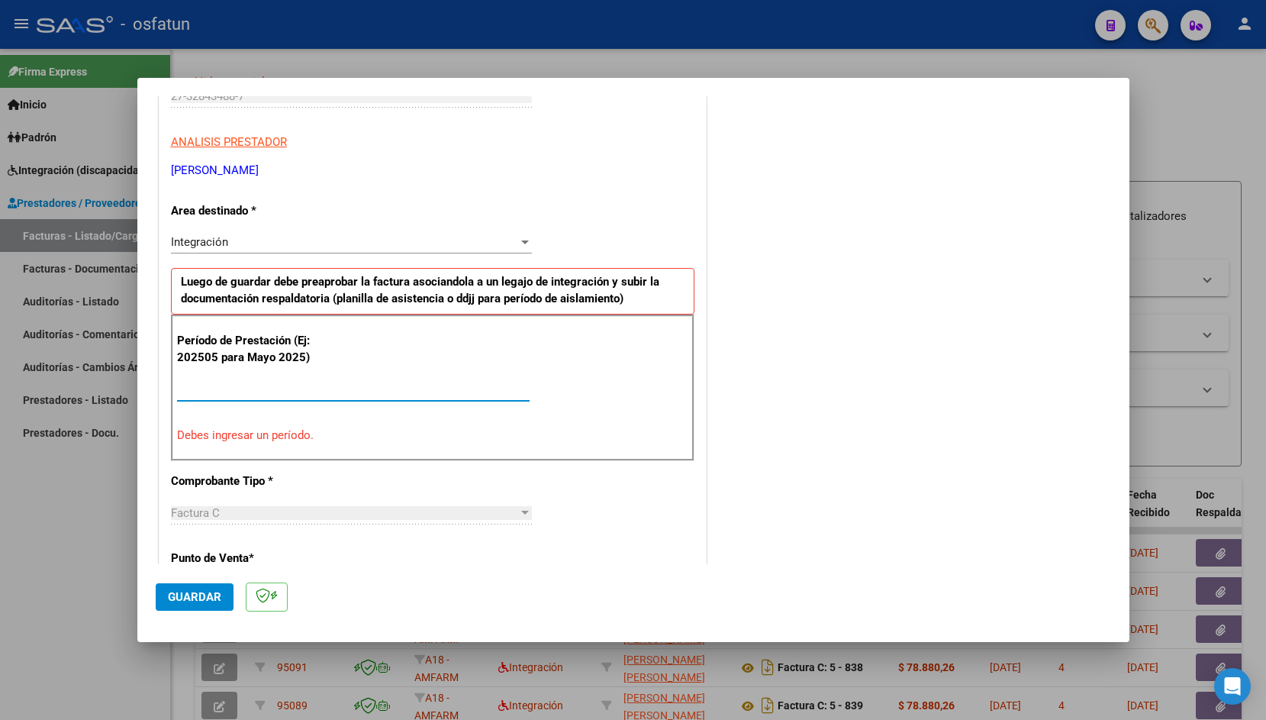
click at [276, 384] on input "Ingrese el Período de Prestación como indica el ejemplo" at bounding box center [353, 389] width 353 height 14
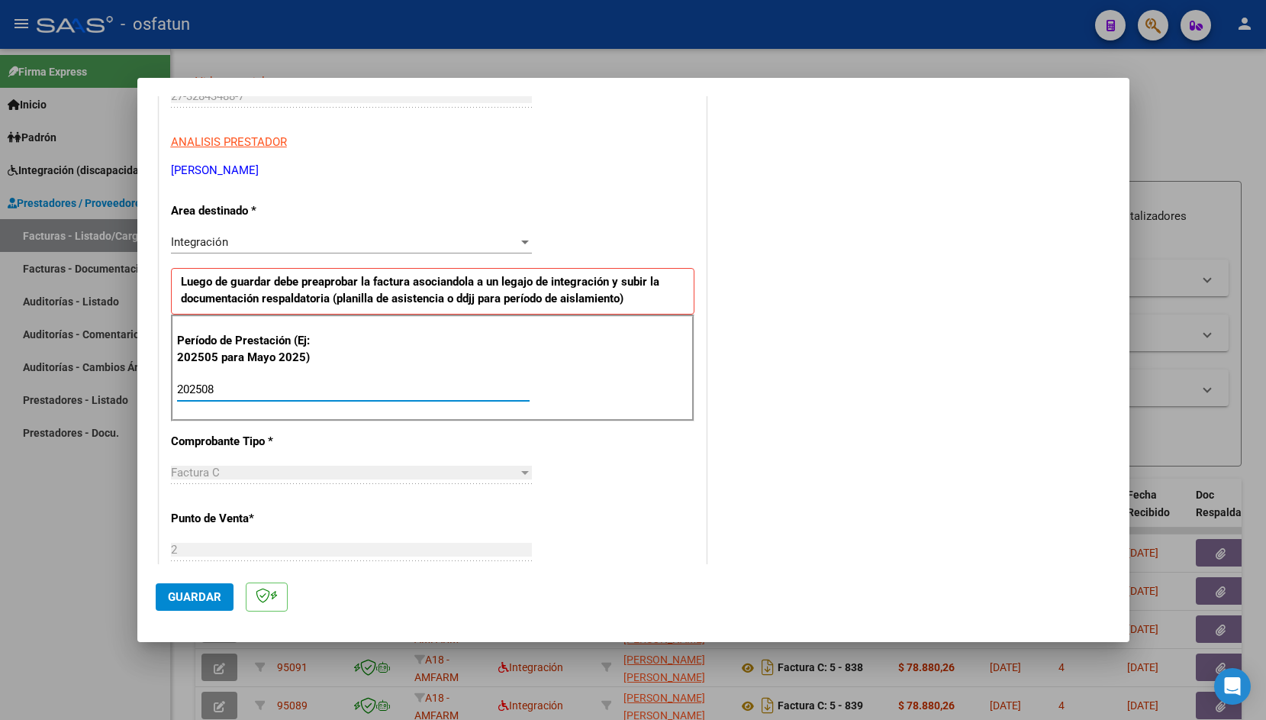
type input "202508"
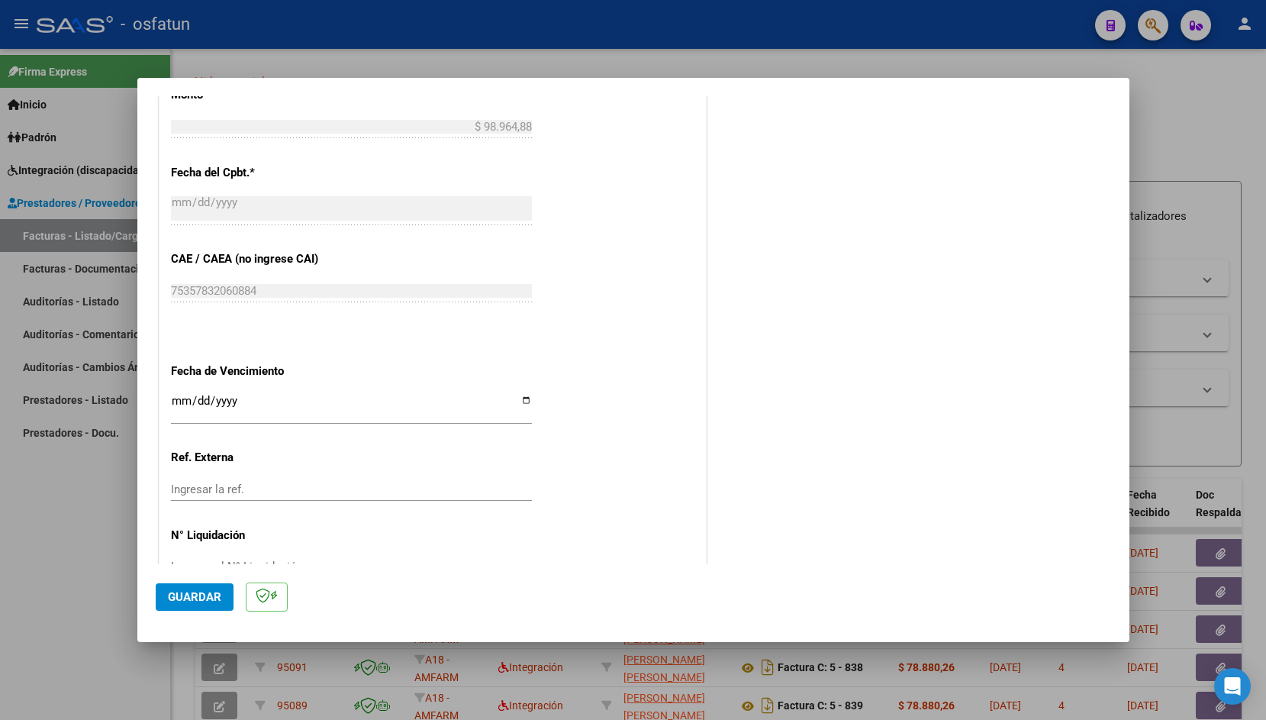
scroll to position [856, 0]
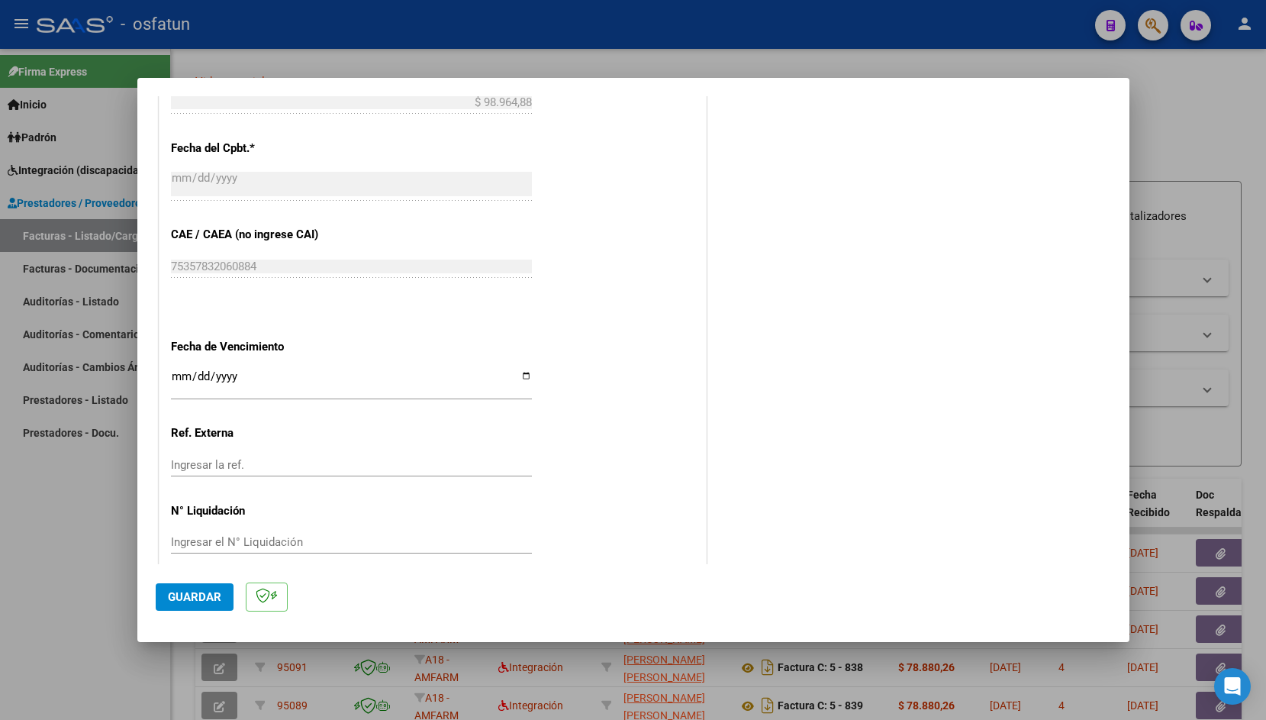
click at [178, 370] on input "Ingresar la fecha" at bounding box center [351, 382] width 361 height 24
type input "[DATE]"
click at [195, 594] on span "Guardar" at bounding box center [194, 597] width 53 height 14
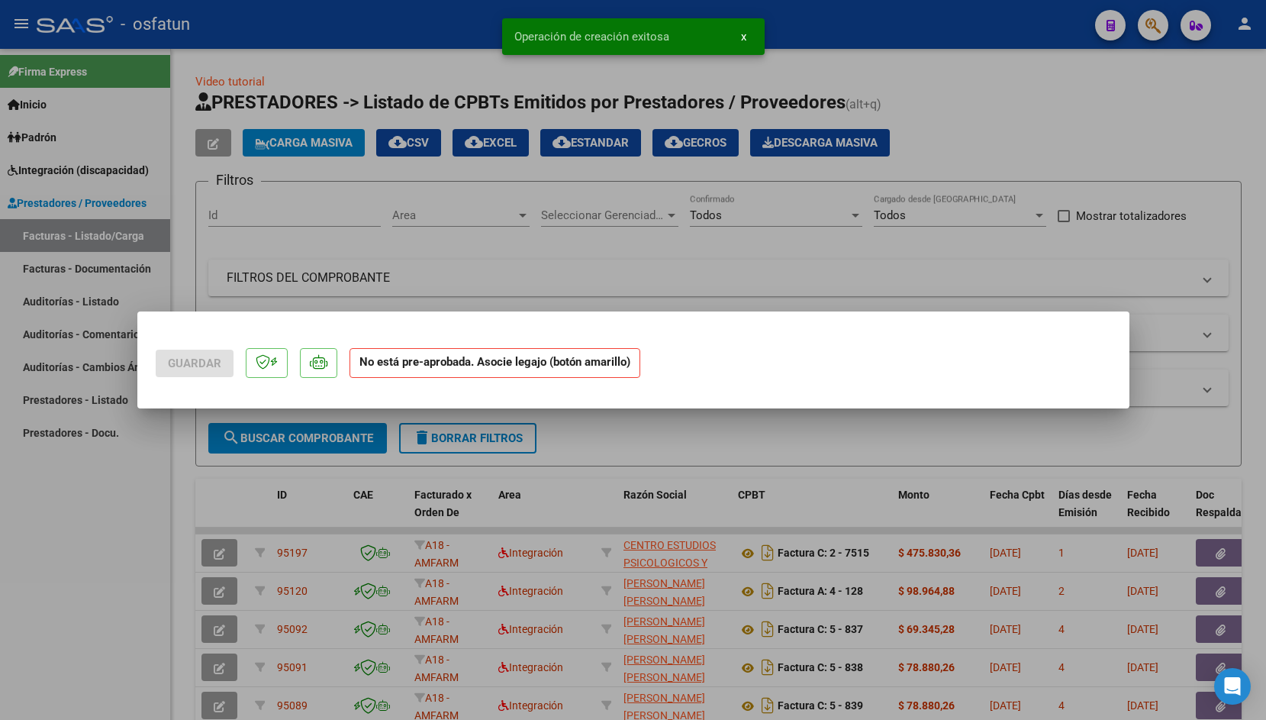
scroll to position [0, 0]
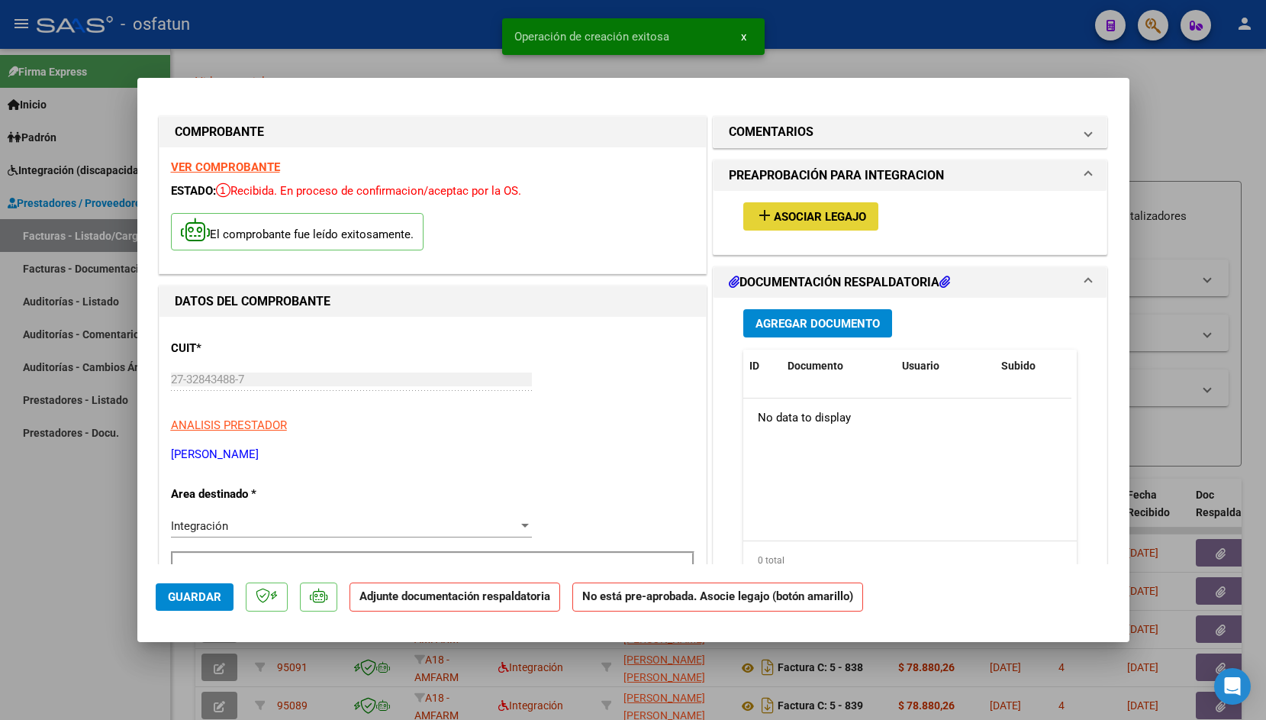
click at [816, 227] on button "add Asociar Legajo" at bounding box center [810, 216] width 135 height 28
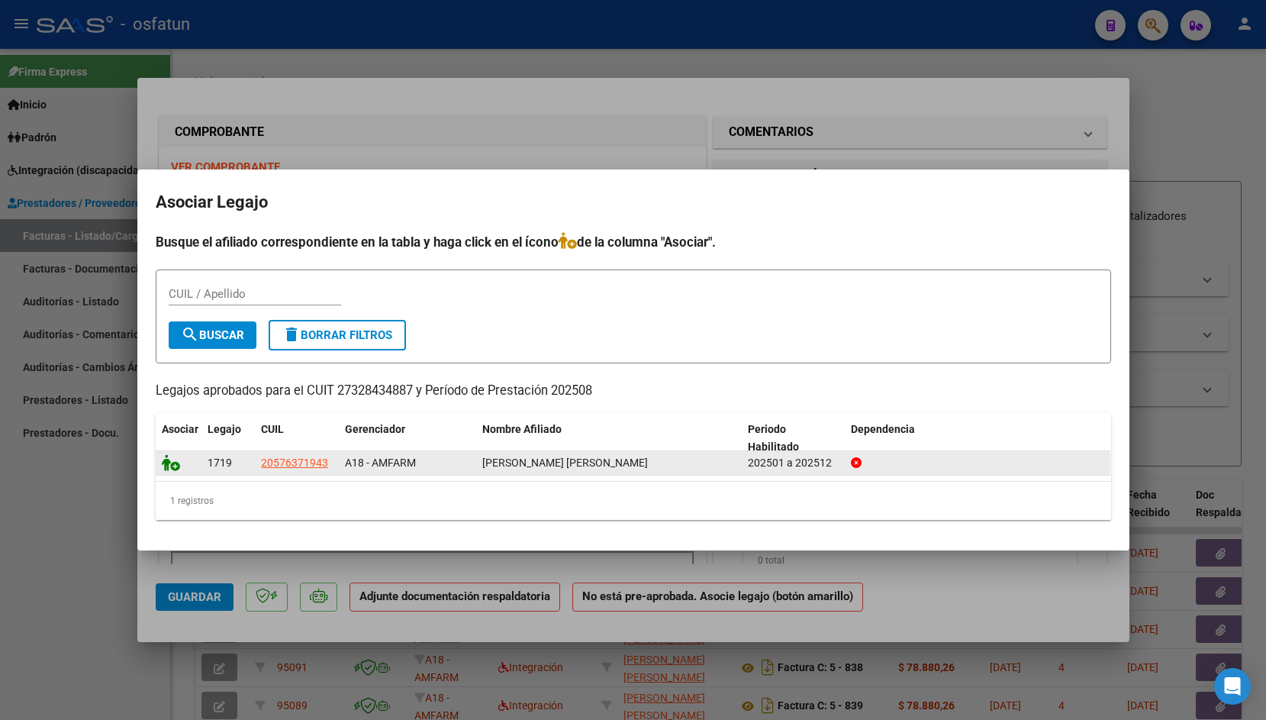
click at [165, 462] on icon at bounding box center [171, 462] width 18 height 17
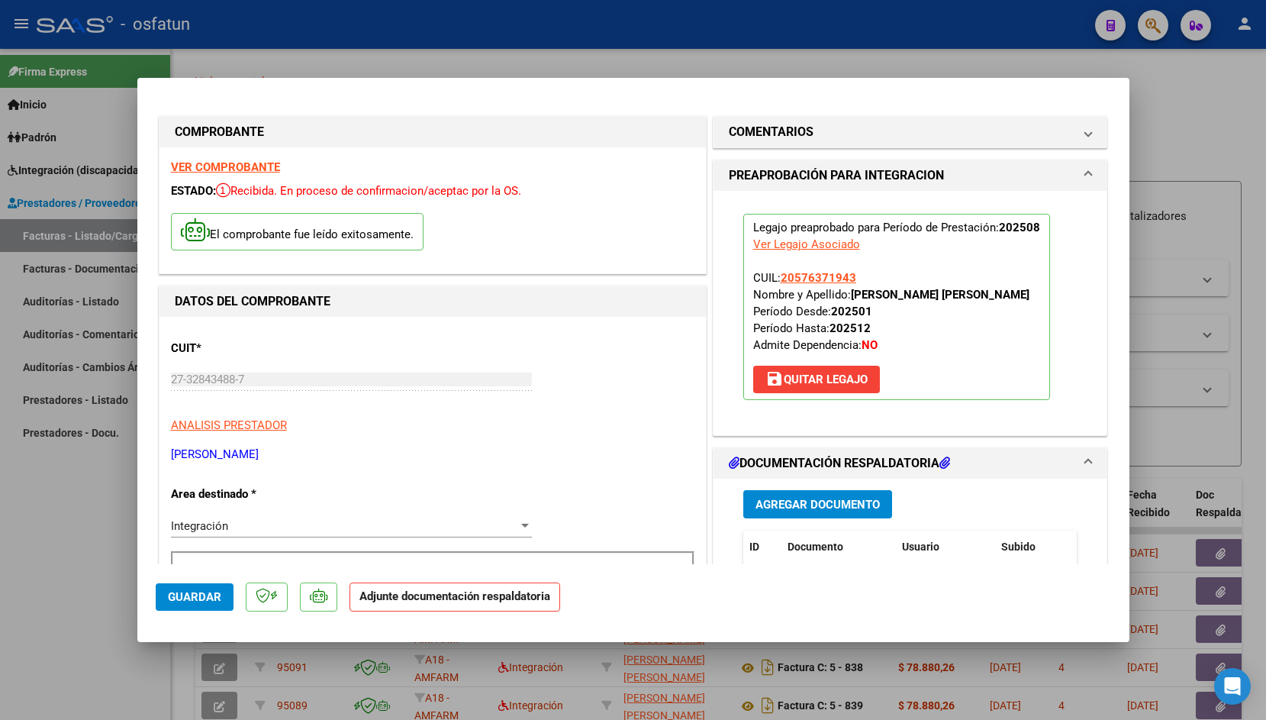
click at [805, 505] on span "Agregar Documento" at bounding box center [817, 505] width 124 height 14
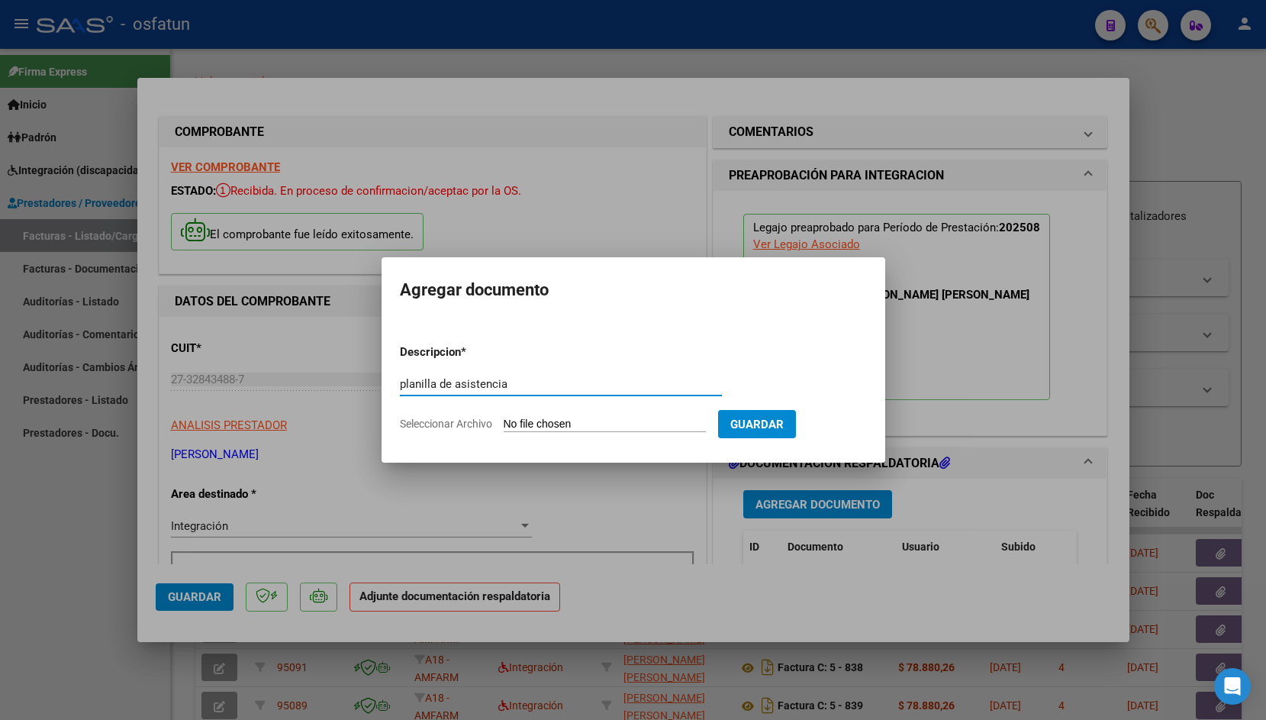
type input "planilla de asistencia"
click at [521, 417] on input "Seleccionar Archivo" at bounding box center [605, 424] width 202 height 14
type input "C:\fakepath\planilla(3).jpg"
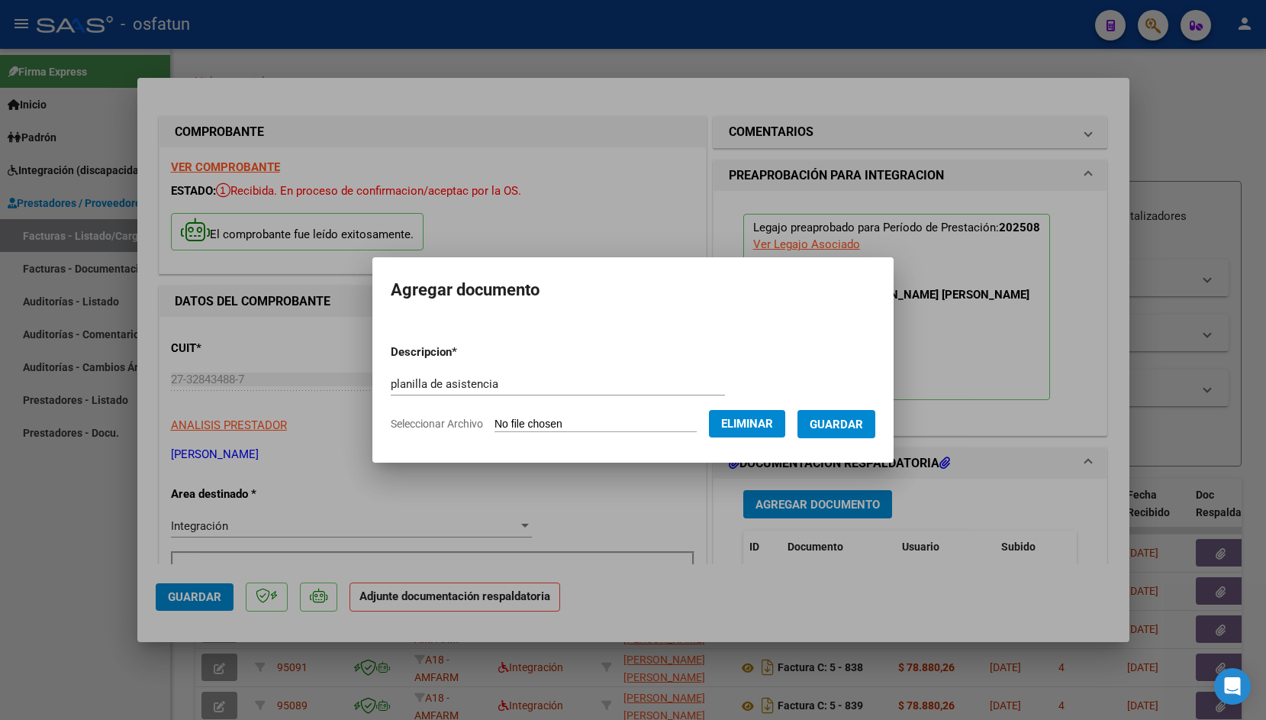
click at [839, 421] on span "Guardar" at bounding box center [836, 424] width 53 height 14
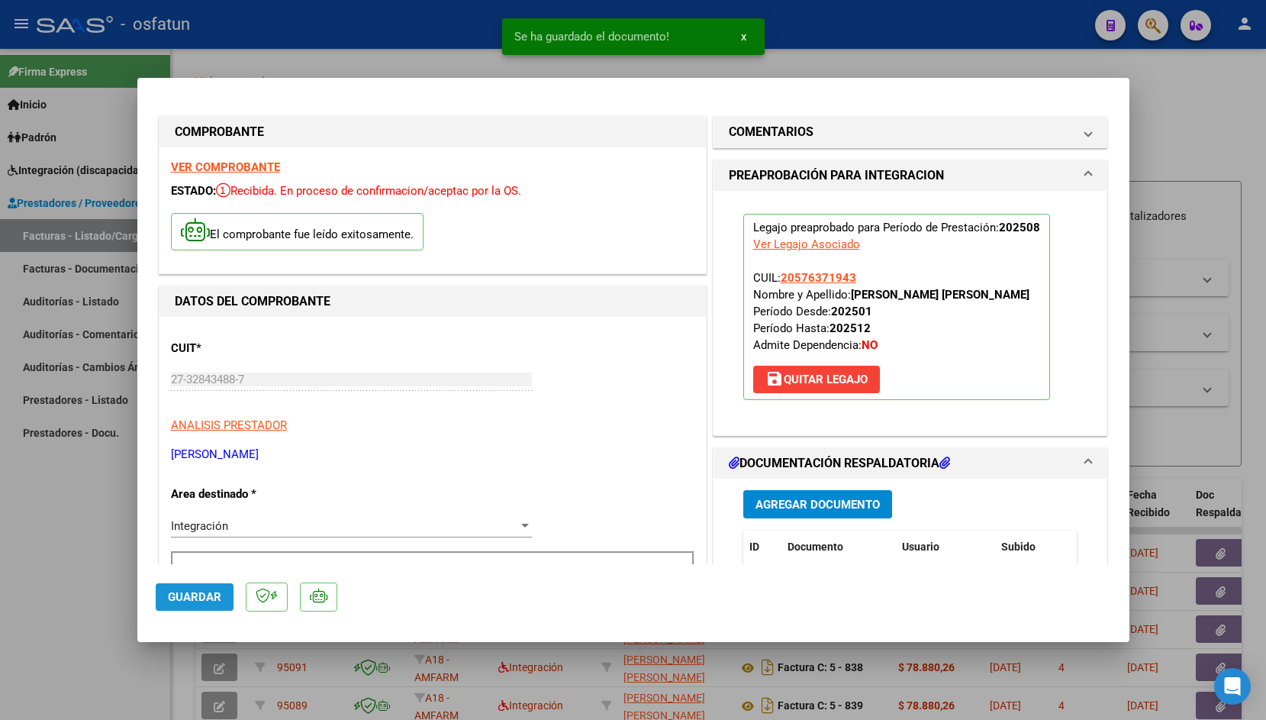
click at [190, 591] on span "Guardar" at bounding box center [194, 597] width 53 height 14
click at [435, 47] on div at bounding box center [633, 360] width 1266 height 720
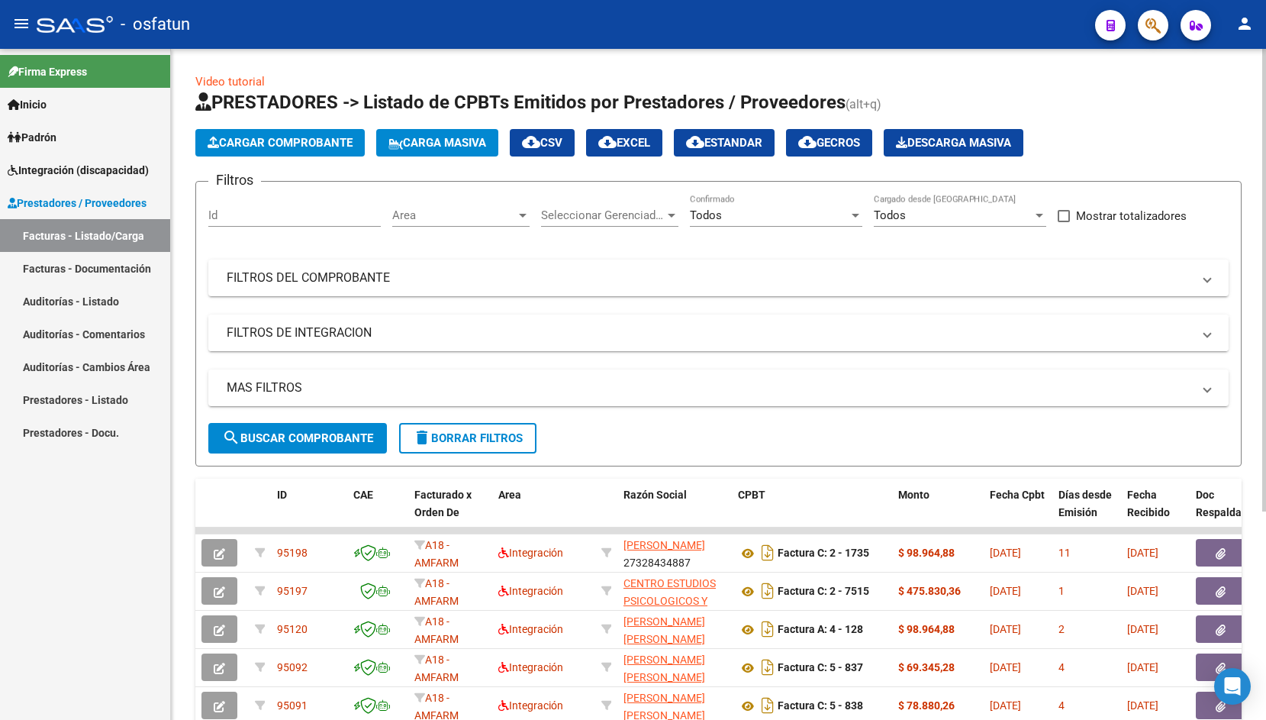
click at [388, 330] on mat-panel-title "FILTROS DE INTEGRACION" at bounding box center [709, 332] width 965 height 17
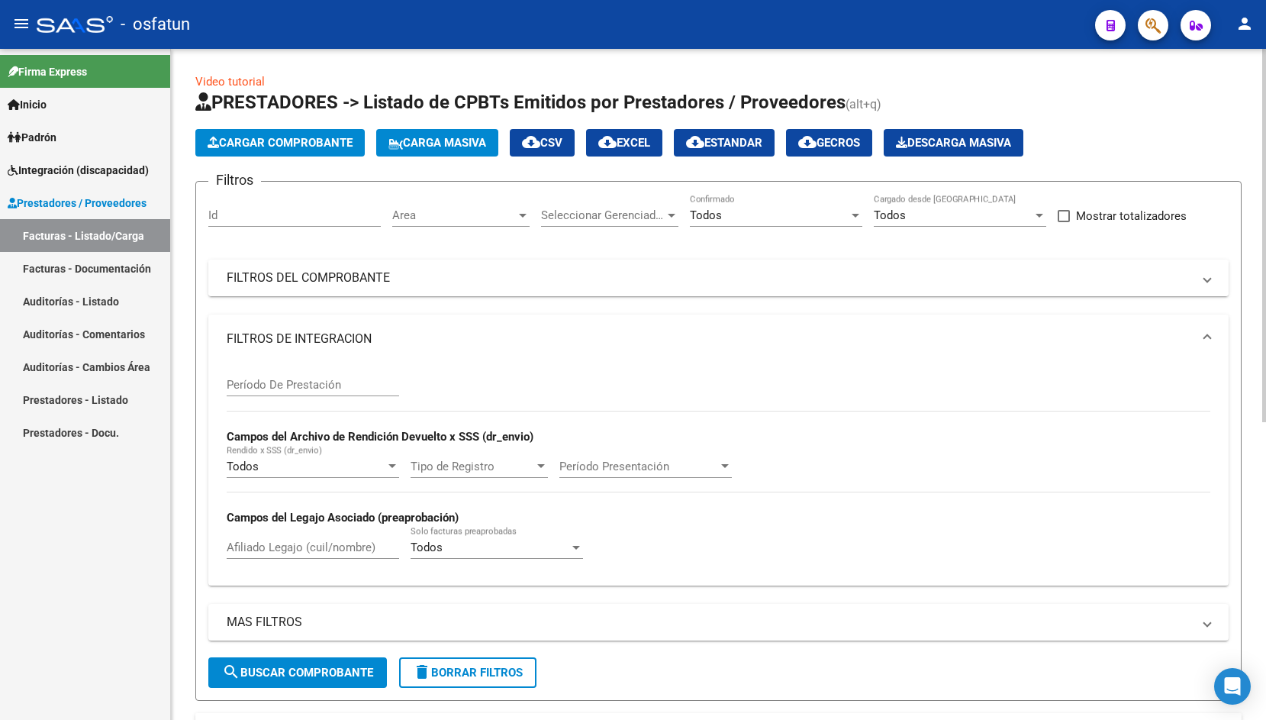
click at [392, 278] on mat-panel-title "FILTROS DEL COMPROBANTE" at bounding box center [709, 277] width 965 height 17
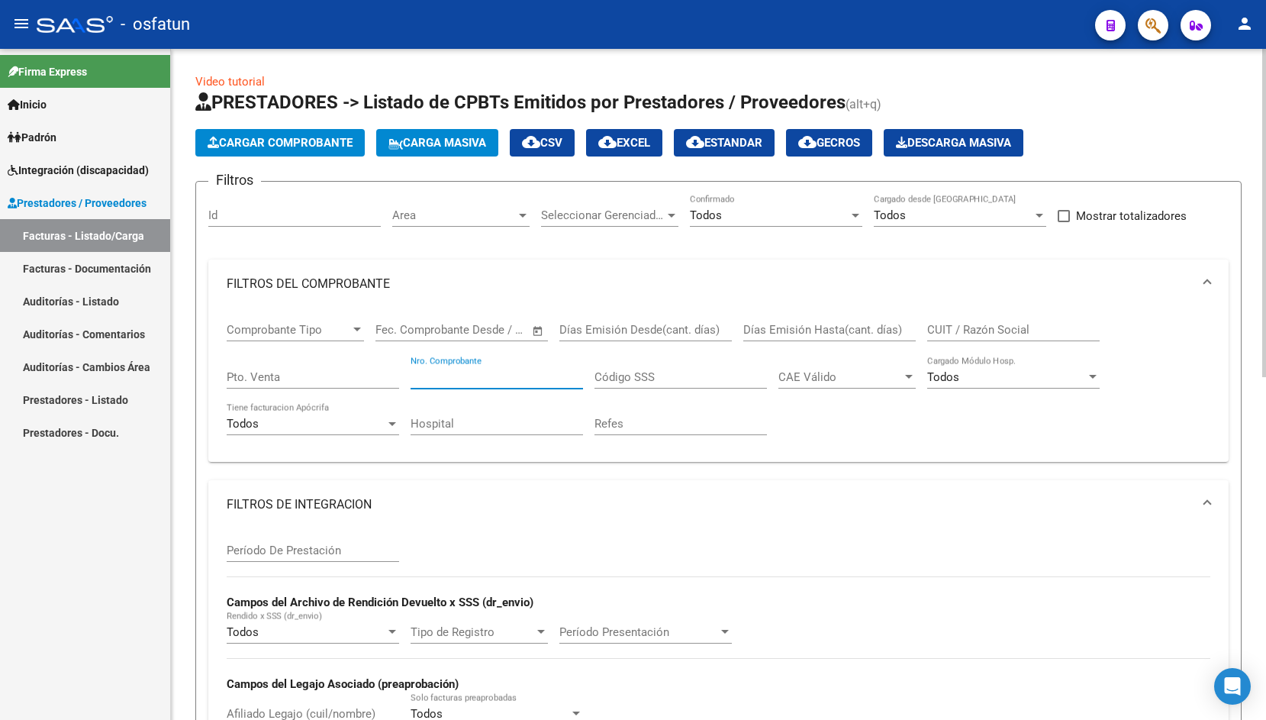
click at [447, 379] on input "Nro. Comprobante" at bounding box center [497, 377] width 172 height 14
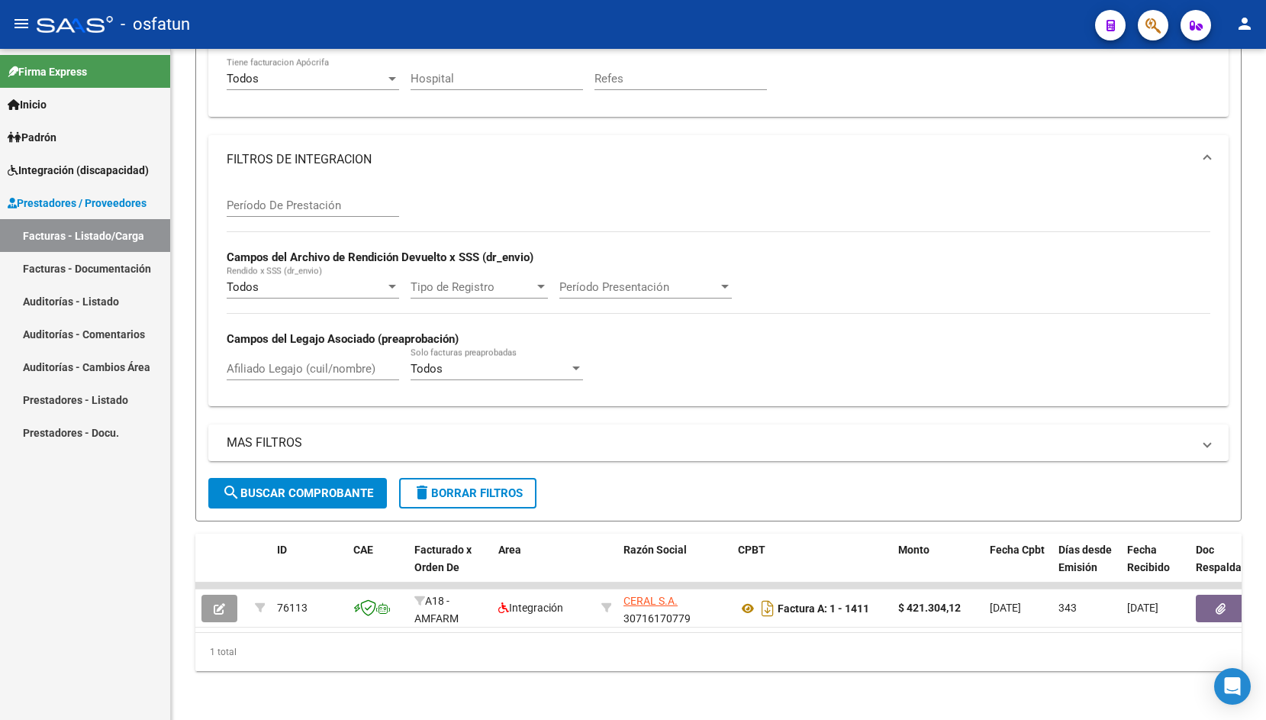
type input "1411"
click at [77, 237] on link "Facturas - Listado/Carga" at bounding box center [85, 235] width 170 height 33
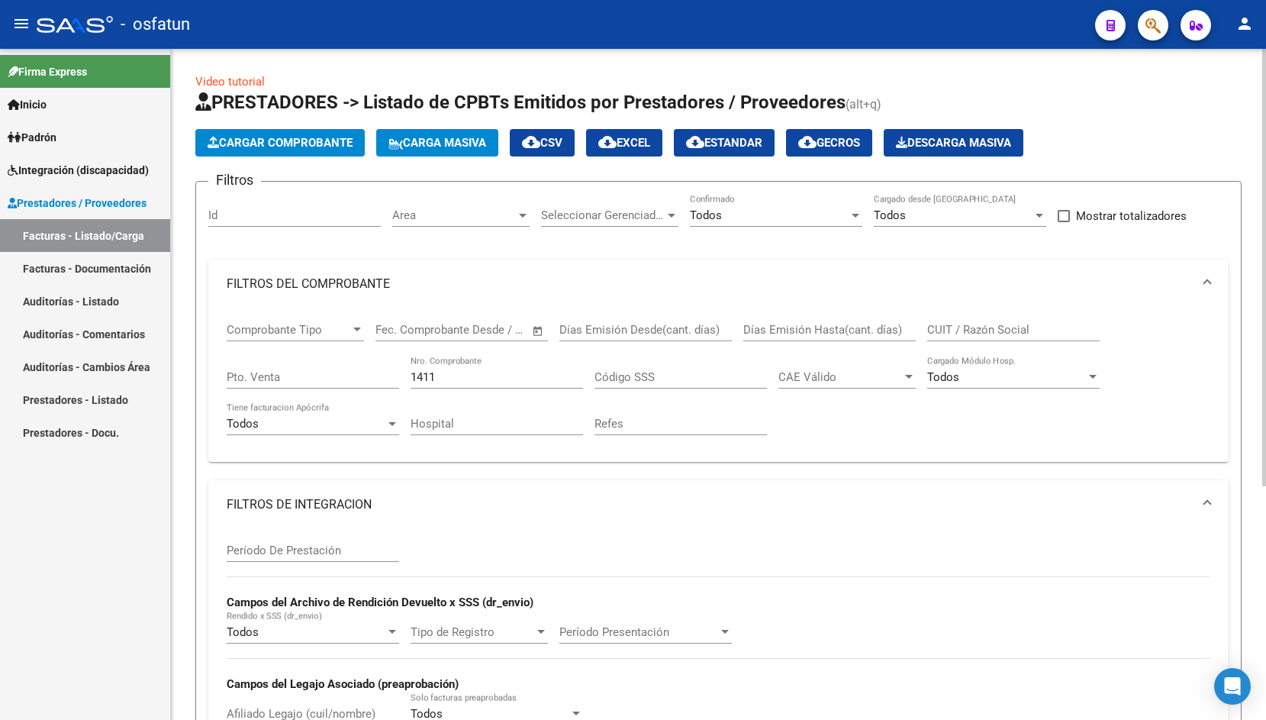
click at [266, 143] on span "Cargar Comprobante" at bounding box center [280, 143] width 145 height 14
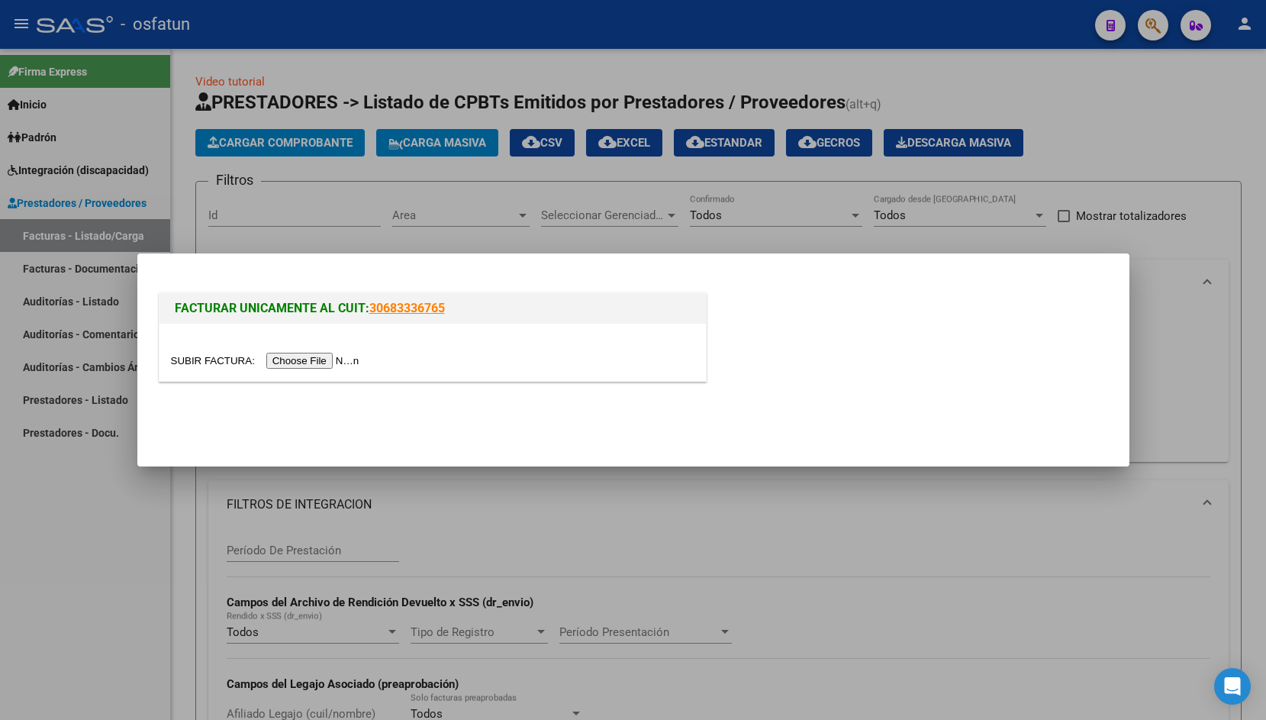
click at [207, 362] on input "file" at bounding box center [267, 361] width 193 height 16
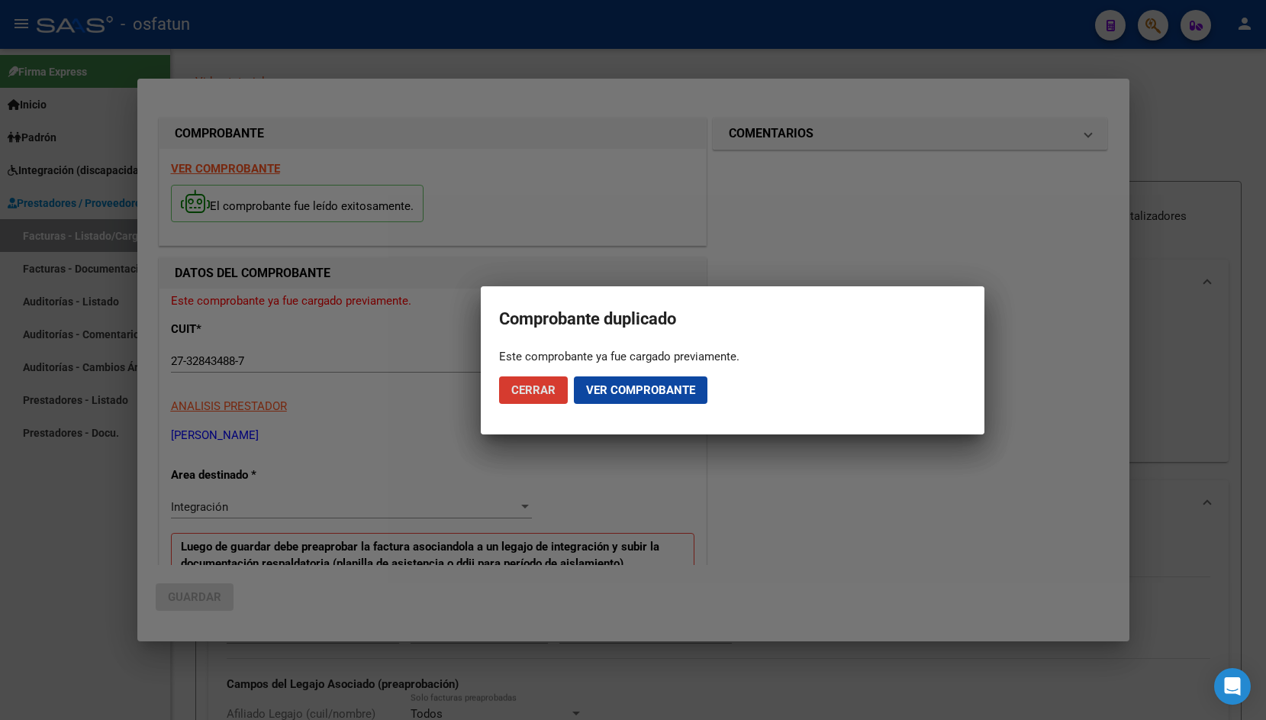
click at [526, 388] on span "Cerrar" at bounding box center [533, 390] width 44 height 14
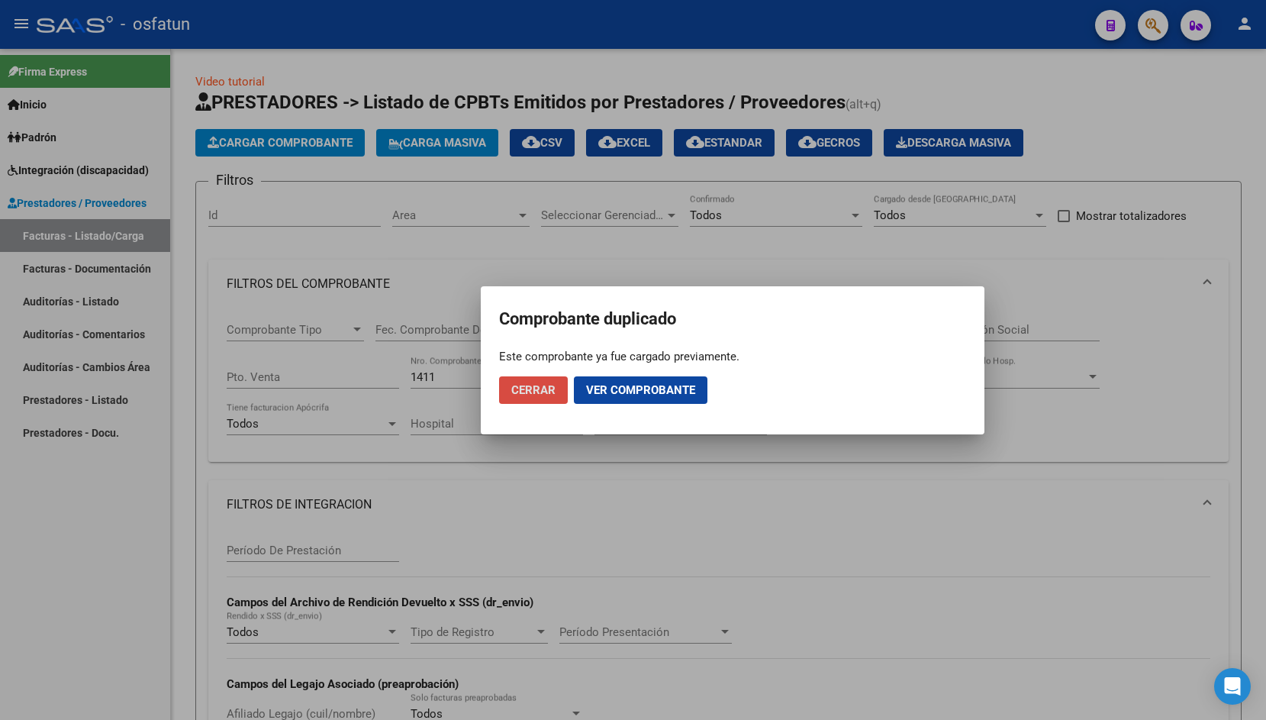
click at [533, 396] on span "Cerrar" at bounding box center [533, 390] width 44 height 14
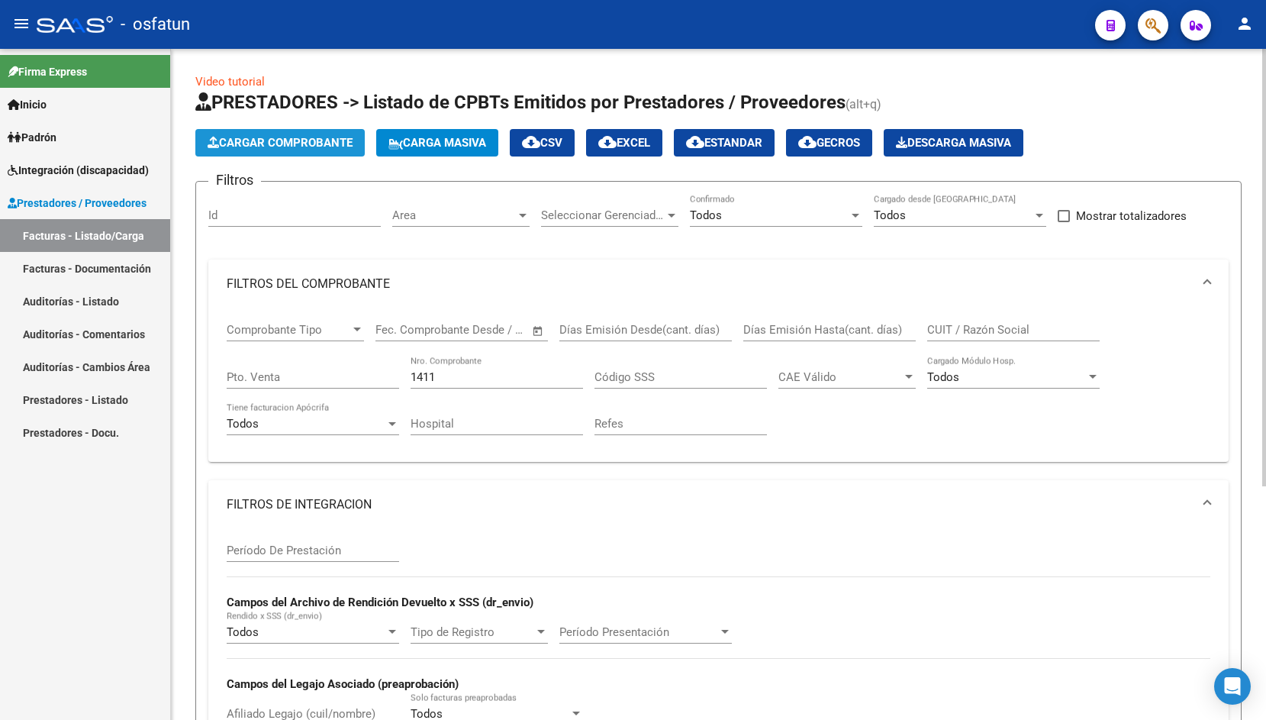
click at [233, 147] on span "Cargar Comprobante" at bounding box center [280, 143] width 145 height 14
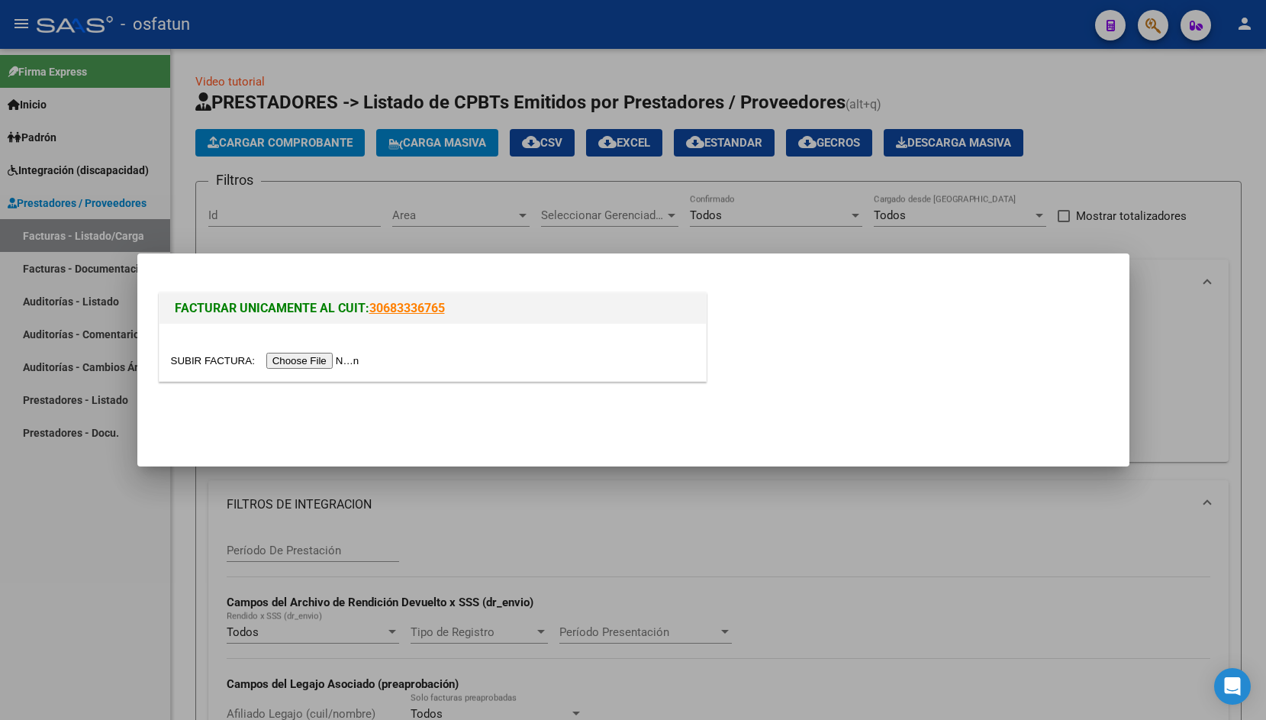
click at [201, 359] on input "file" at bounding box center [267, 361] width 193 height 16
click at [207, 360] on input "file" at bounding box center [267, 361] width 193 height 16
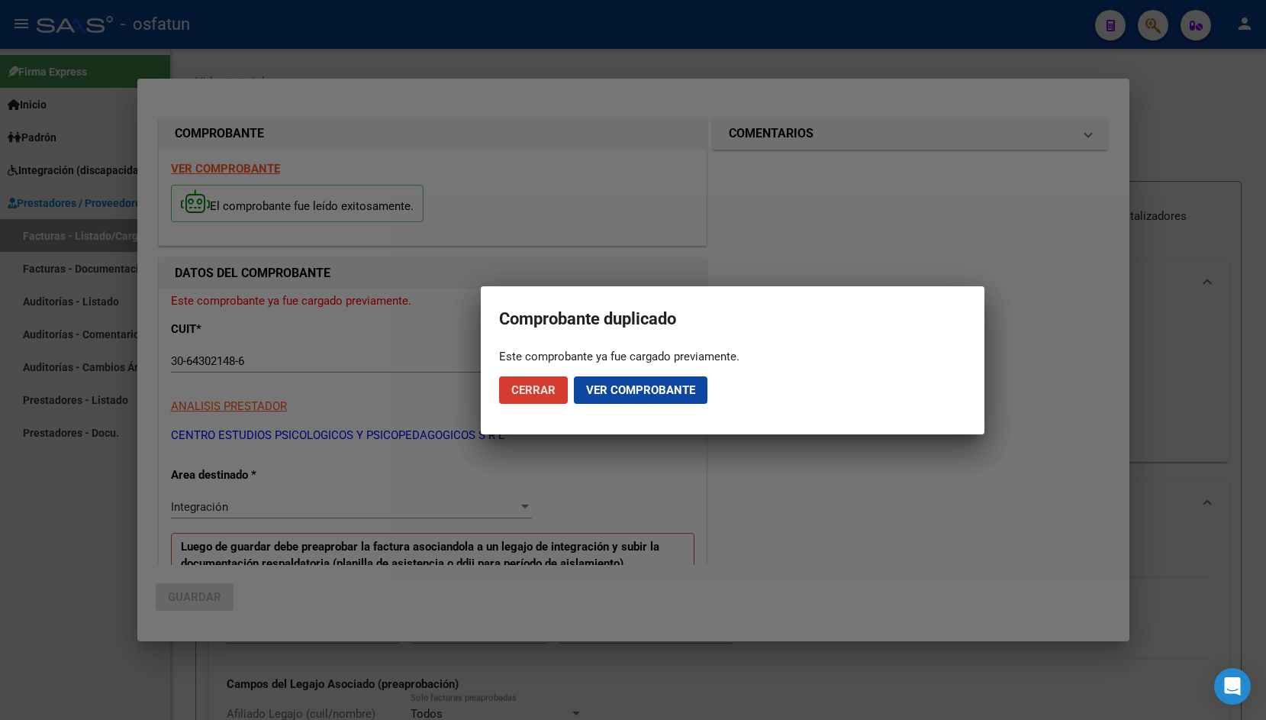
click at [526, 398] on button "Cerrar" at bounding box center [533, 389] width 69 height 27
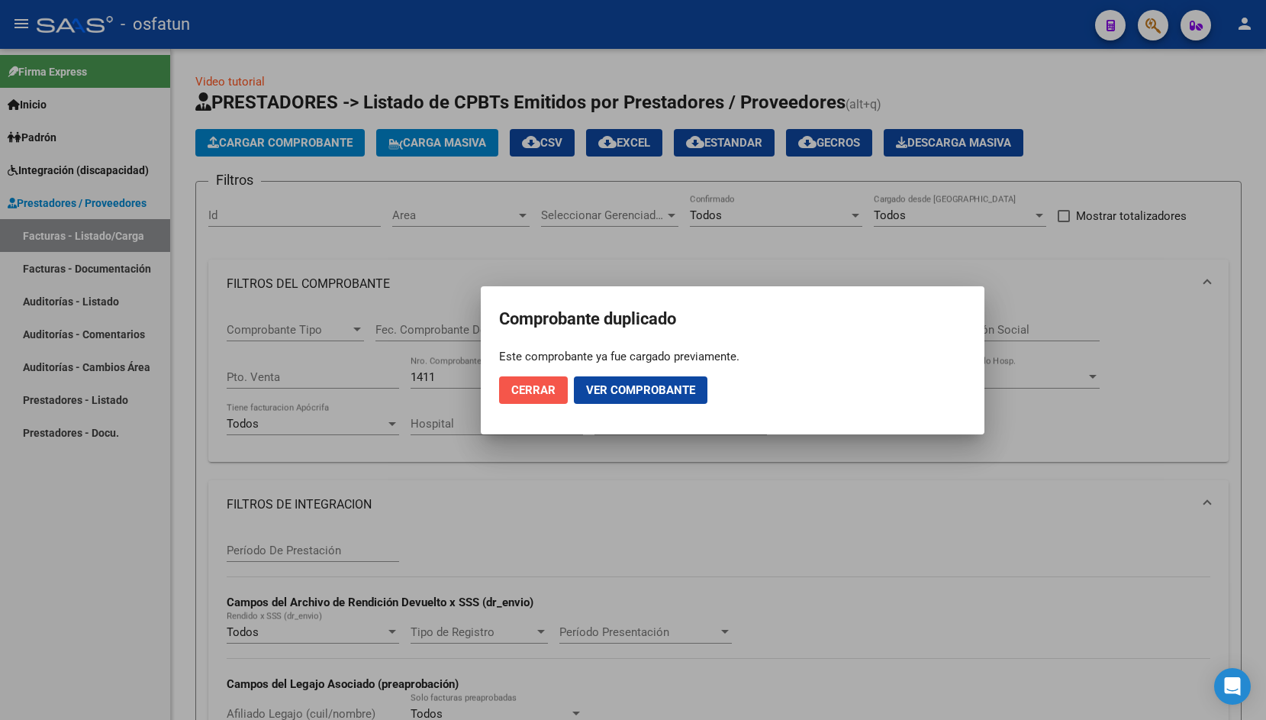
click at [514, 394] on span "Cerrar" at bounding box center [533, 390] width 44 height 14
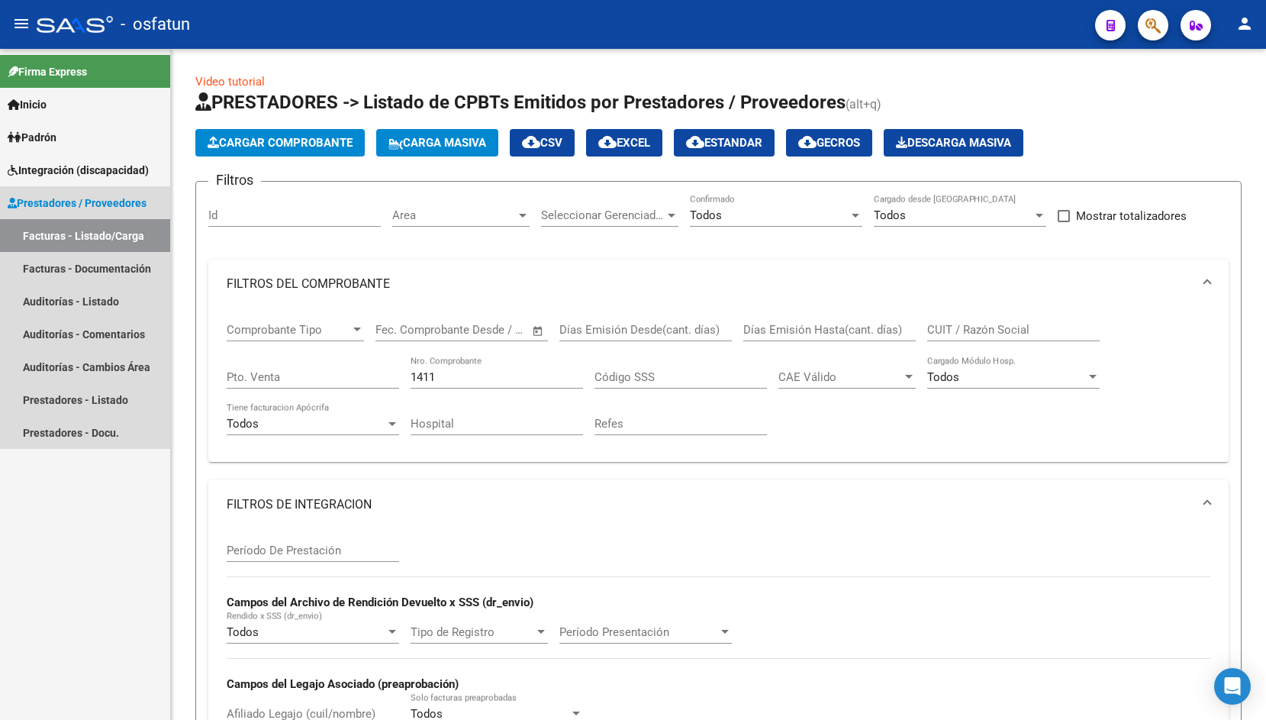
click at [124, 237] on link "Facturas - Listado/Carga" at bounding box center [85, 235] width 170 height 33
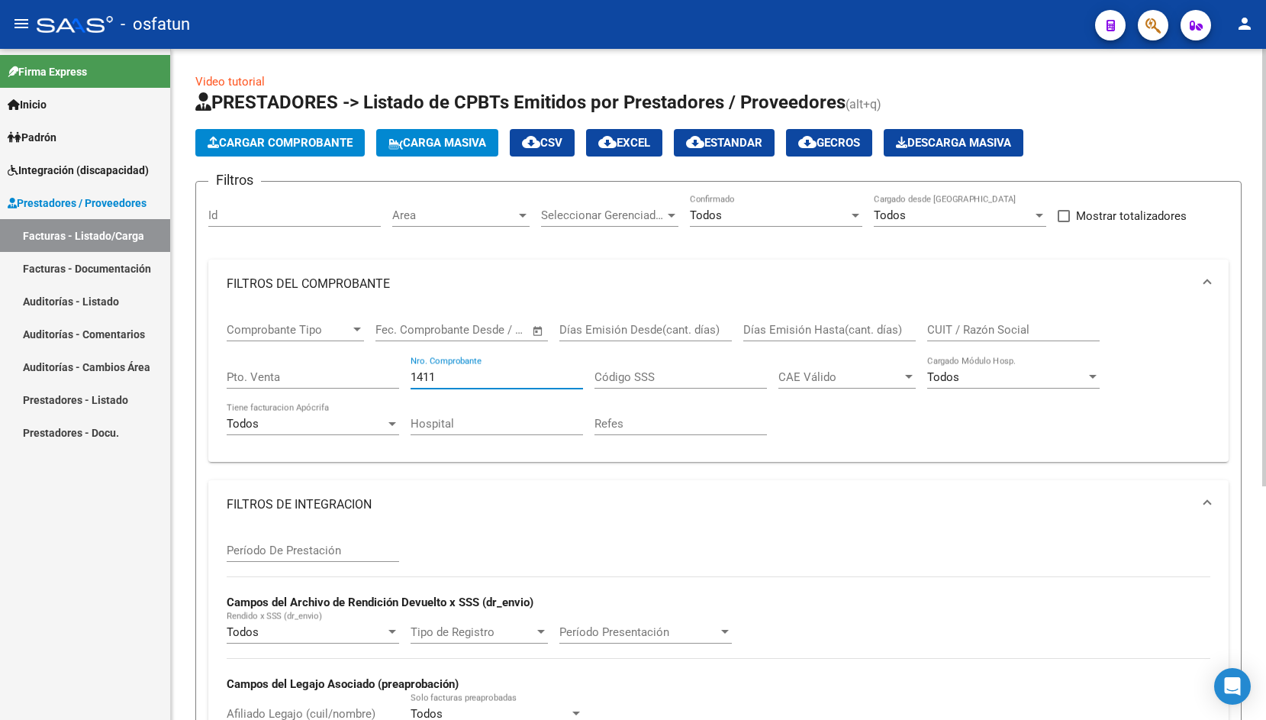
drag, startPoint x: 435, startPoint y: 379, endPoint x: 359, endPoint y: 363, distance: 77.2
click at [411, 370] on input "1411" at bounding box center [497, 377] width 172 height 14
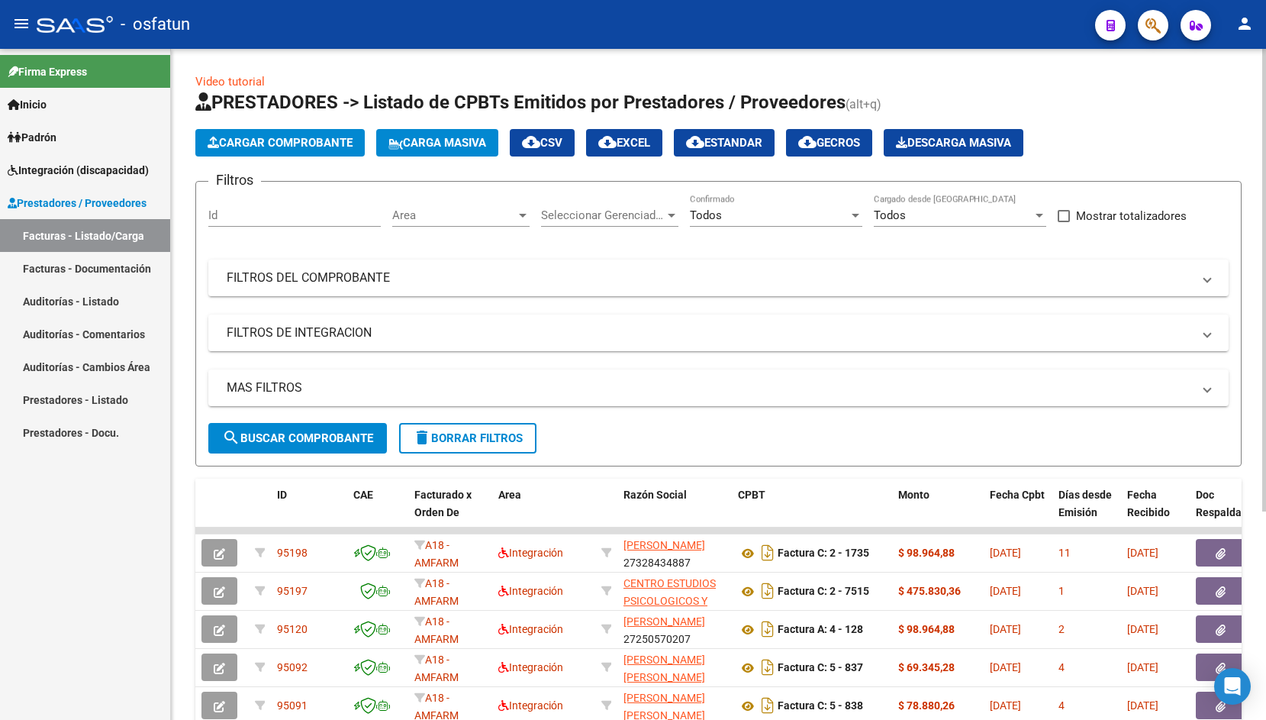
click at [253, 143] on span "Cargar Comprobante" at bounding box center [280, 143] width 145 height 14
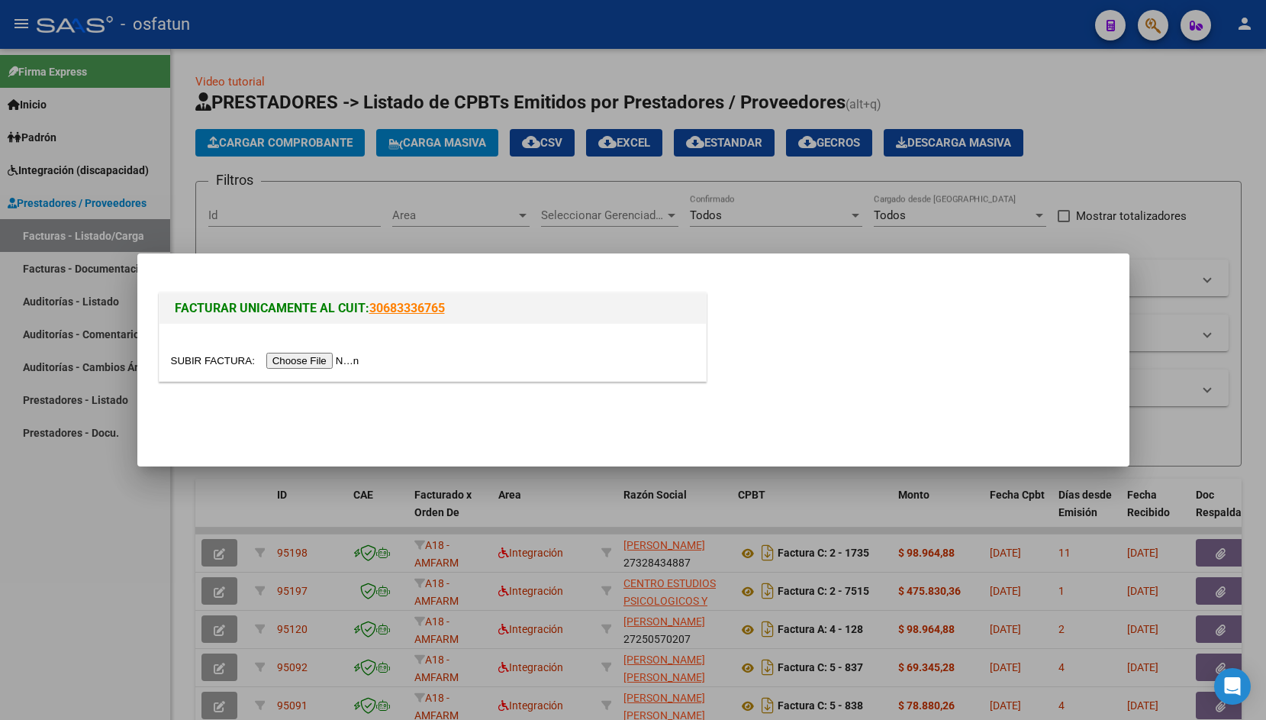
click at [207, 364] on input "file" at bounding box center [267, 361] width 193 height 16
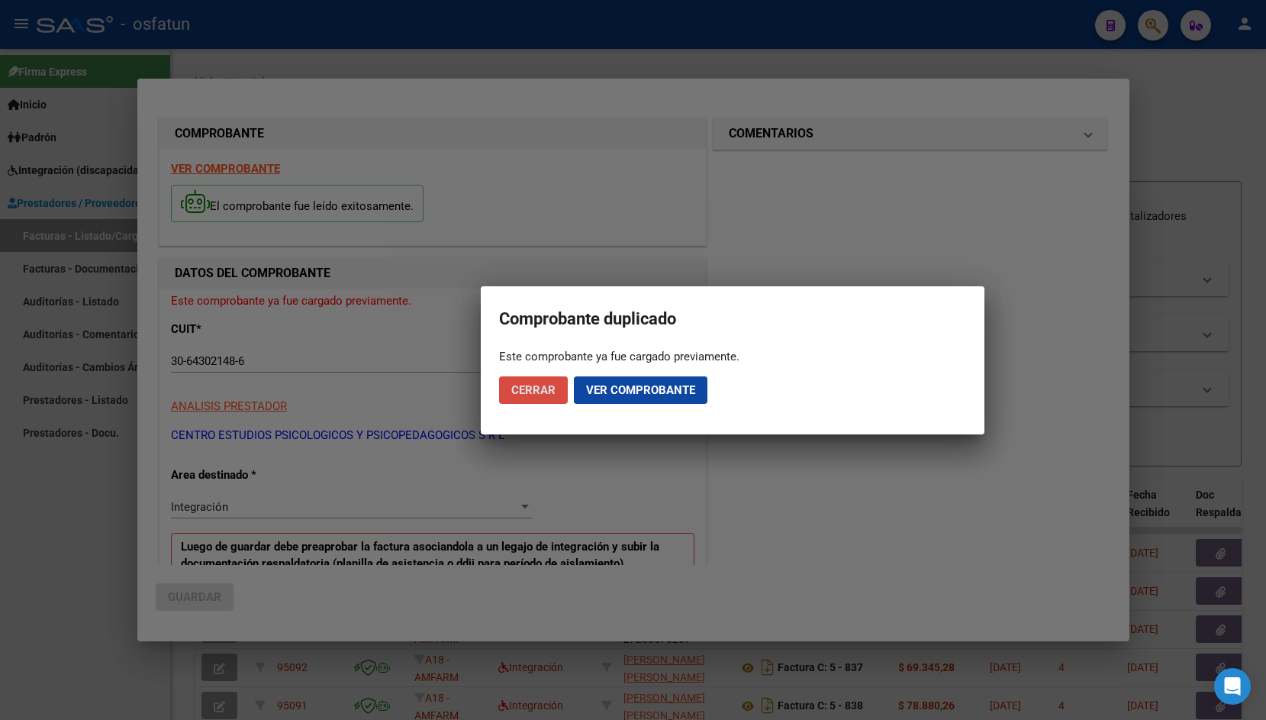
click at [539, 395] on span "Cerrar" at bounding box center [533, 390] width 44 height 14
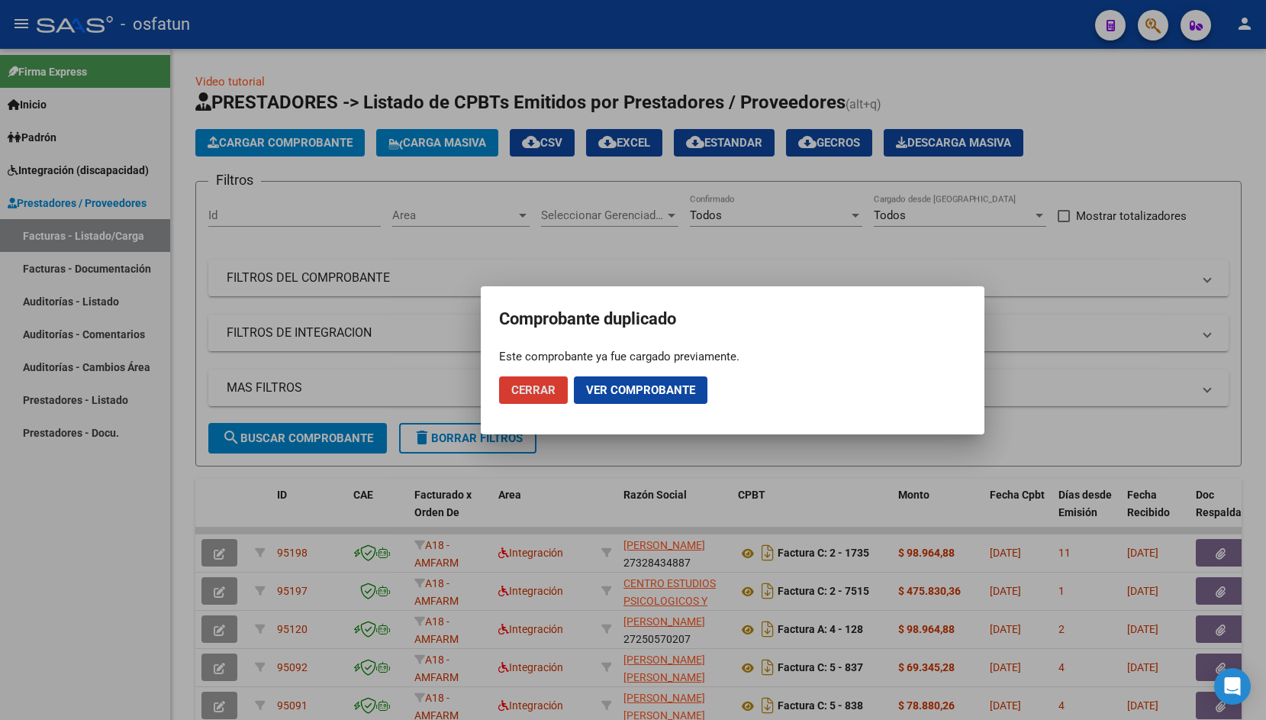
click at [539, 395] on span "Cerrar" at bounding box center [533, 390] width 44 height 14
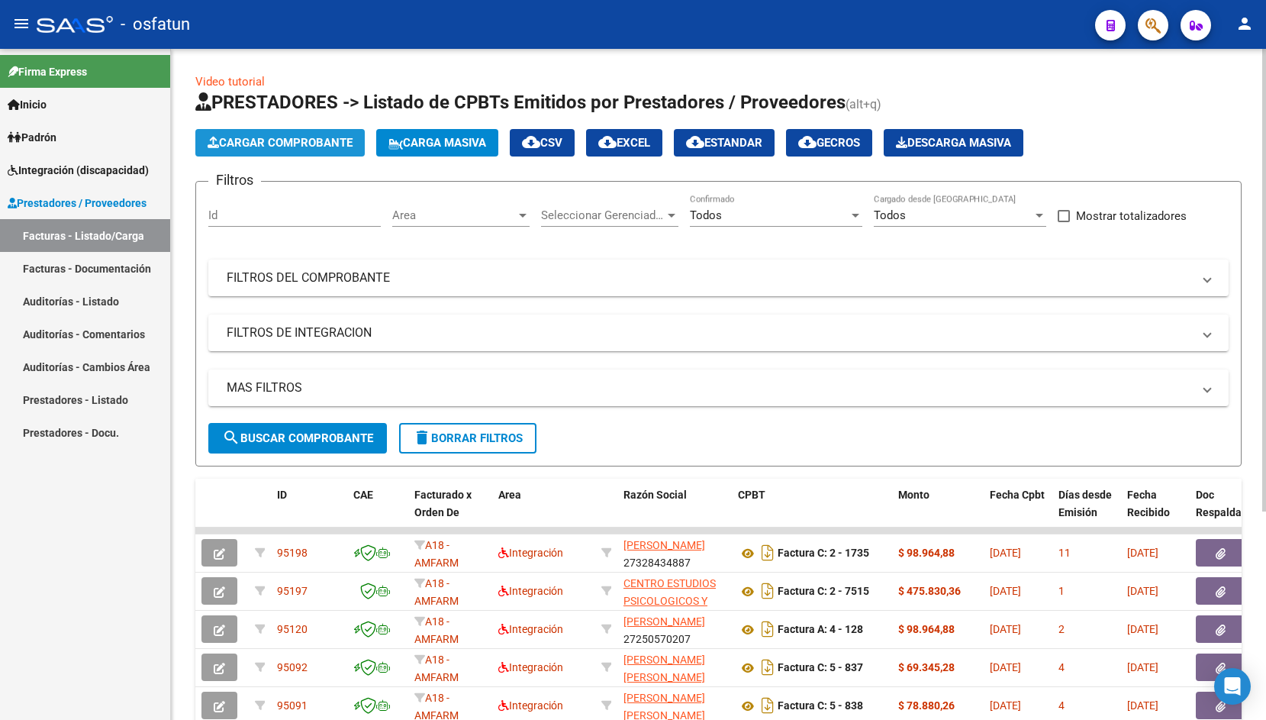
click at [316, 141] on span "Cargar Comprobante" at bounding box center [280, 143] width 145 height 14
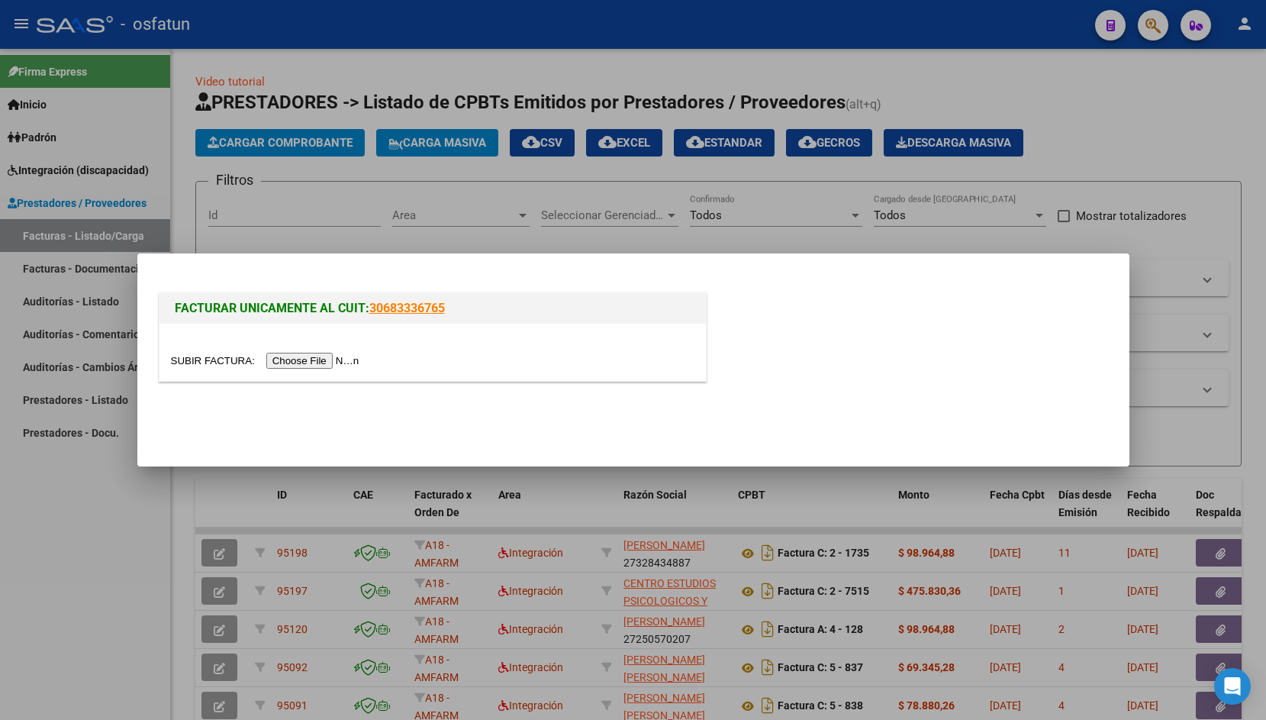
click at [195, 362] on input "file" at bounding box center [267, 361] width 193 height 16
click at [444, 217] on div at bounding box center [633, 360] width 1266 height 720
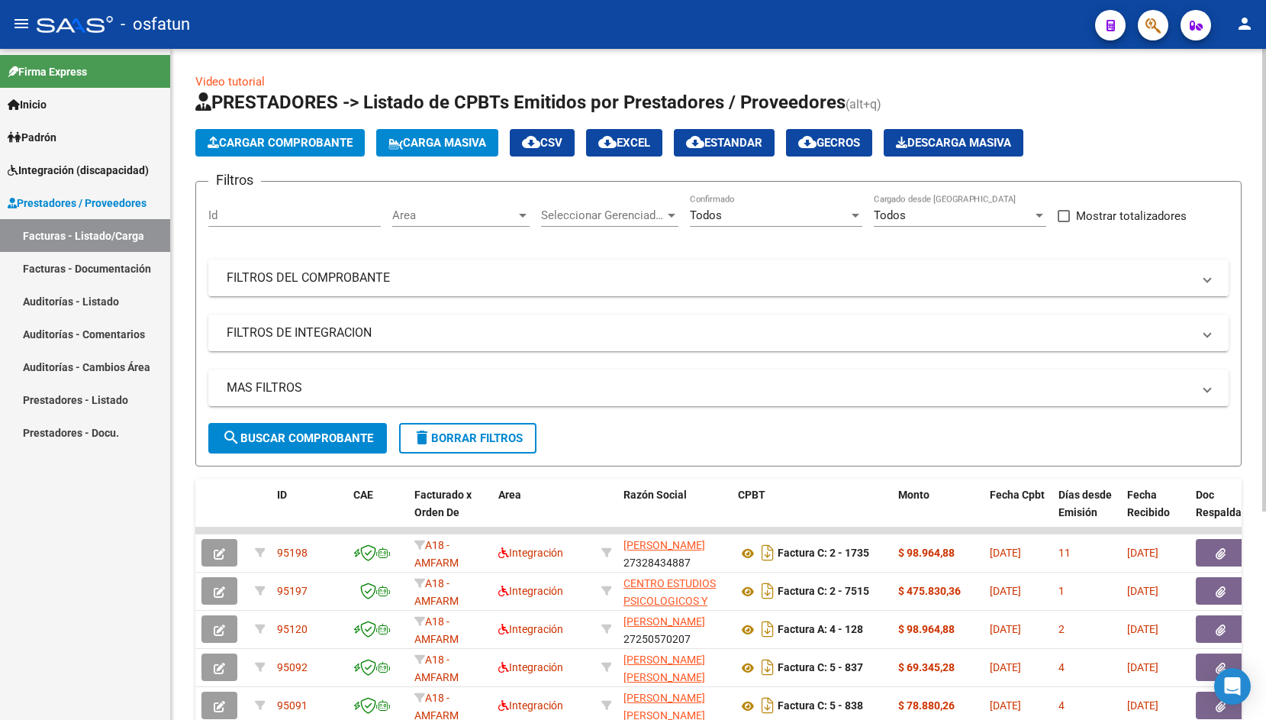
click at [392, 287] on mat-expansion-panel-header "FILTROS DEL COMPROBANTE" at bounding box center [718, 277] width 1020 height 37
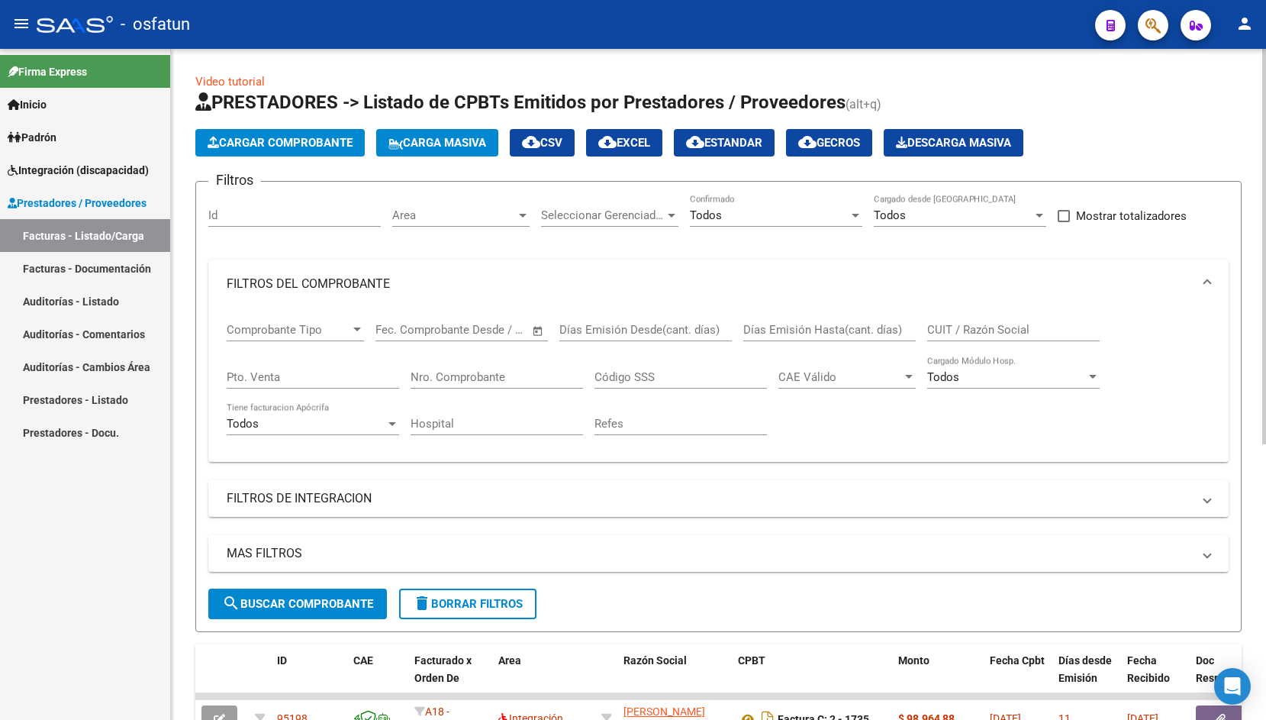
click at [517, 375] on input "Nro. Comprobante" at bounding box center [497, 377] width 172 height 14
type input "7515"
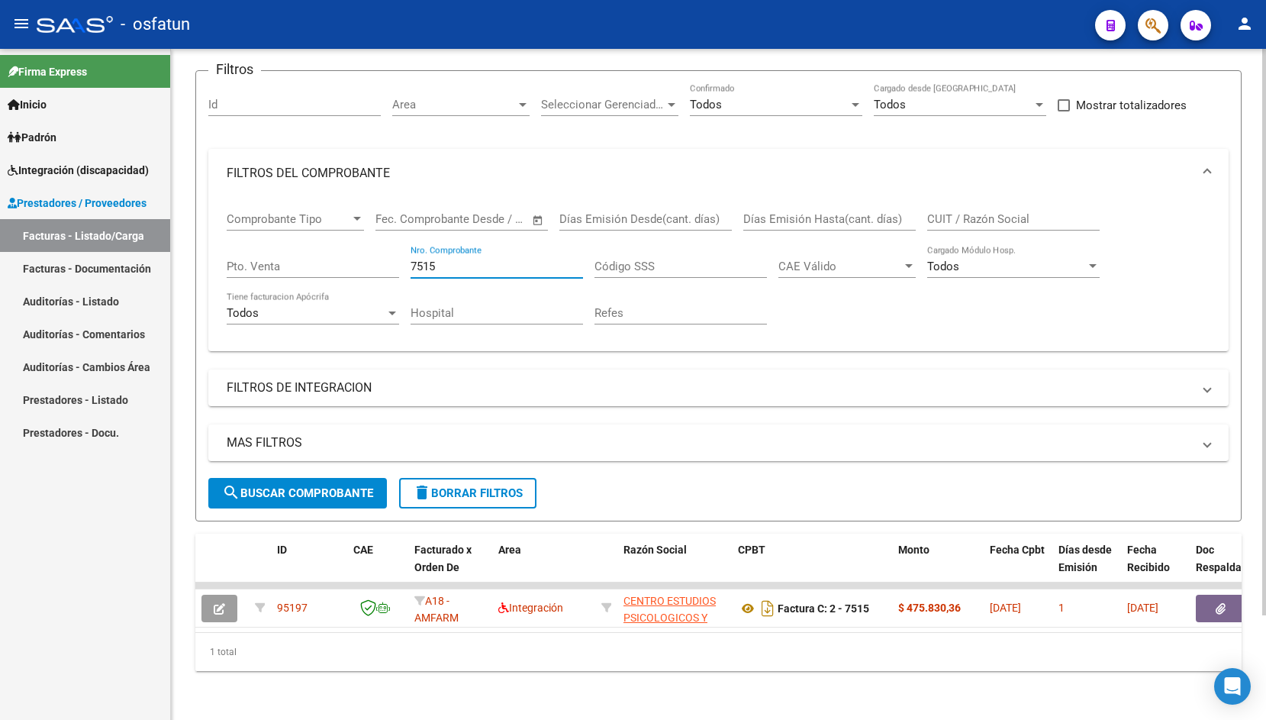
drag, startPoint x: 448, startPoint y: 248, endPoint x: 373, endPoint y: 248, distance: 74.8
click at [411, 259] on input "7515" at bounding box center [497, 266] width 172 height 14
